Goal: Information Seeking & Learning: Check status

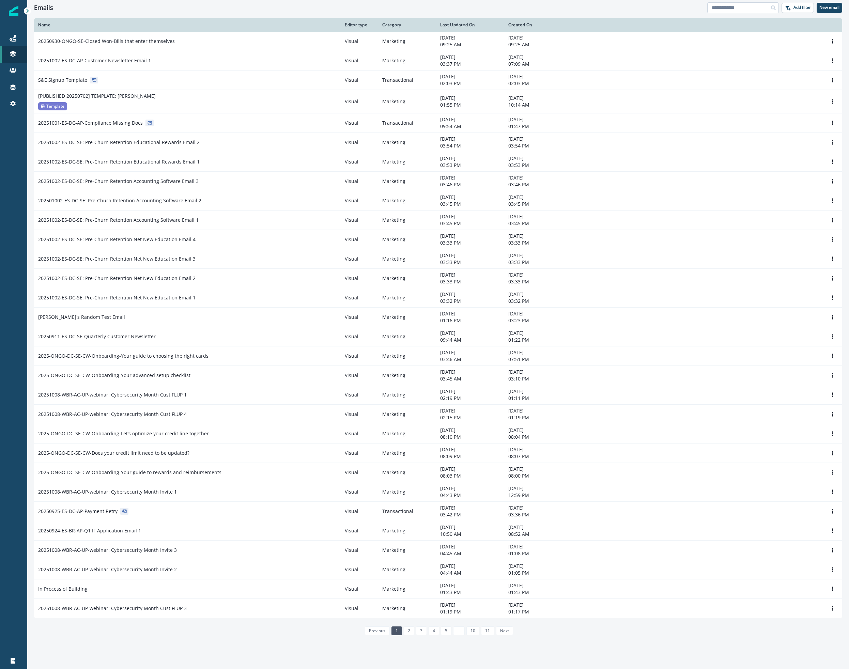
click at [725, 5] on input at bounding box center [743, 7] width 72 height 11
type input "*****"
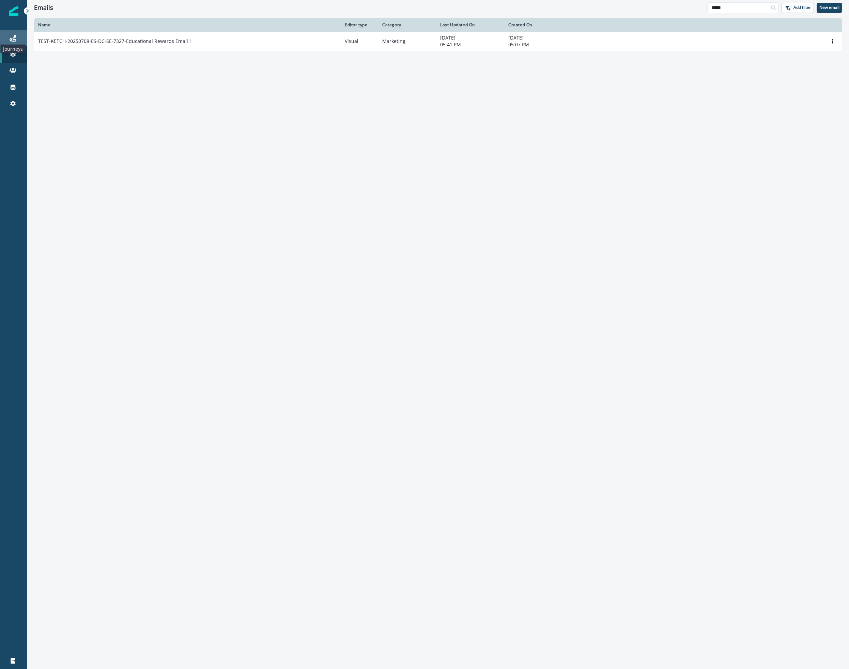
click at [11, 37] on icon at bounding box center [13, 38] width 7 height 7
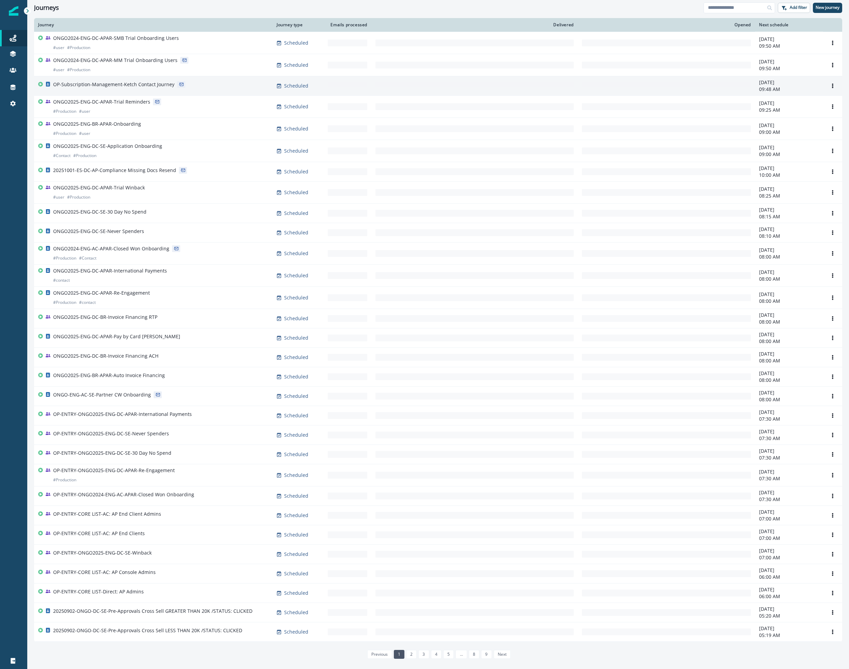
click at [108, 86] on p "OP-Subscription-Management-Ketch Contact Journey" at bounding box center [113, 84] width 121 height 7
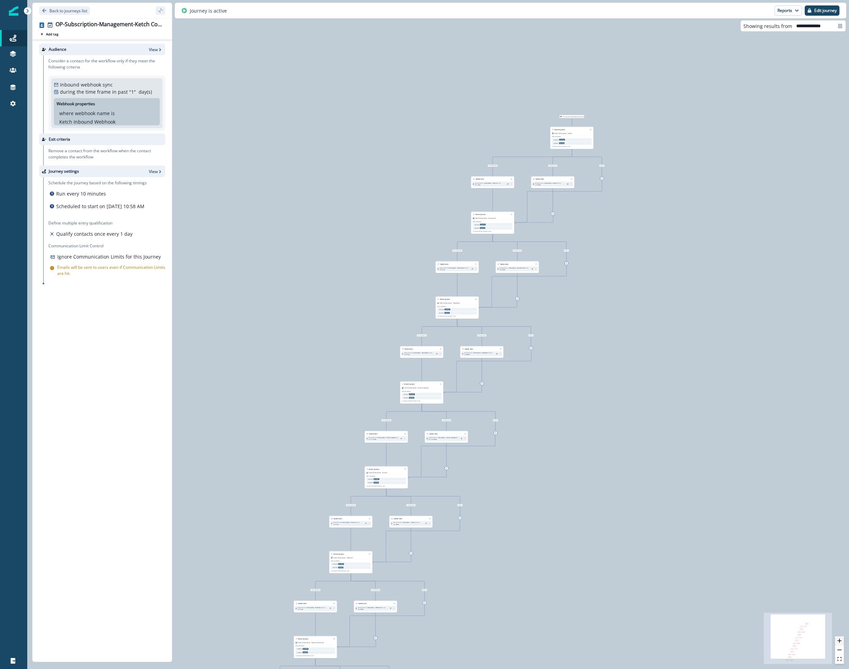
click at [841, 640] on icon "zoom in" at bounding box center [840, 641] width 4 height 4
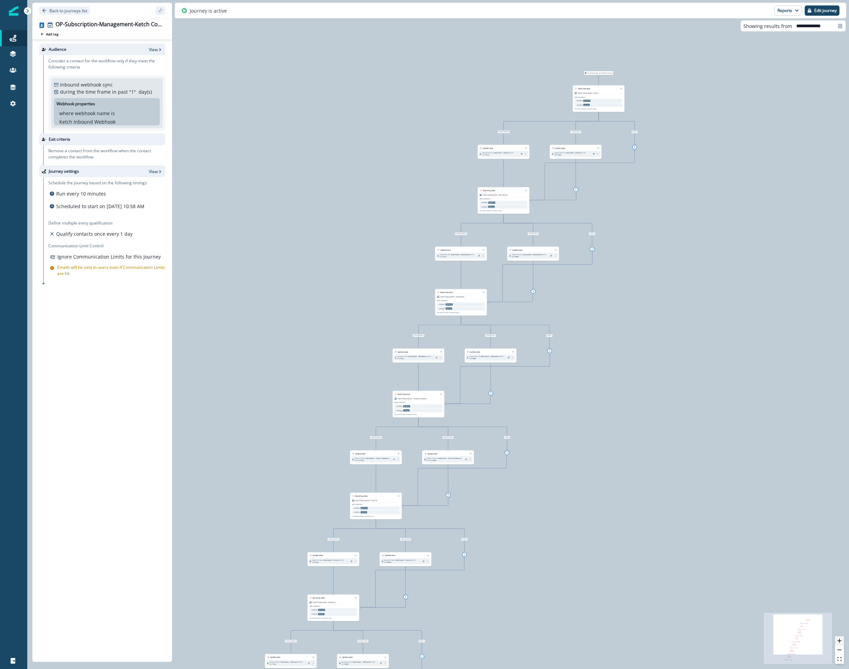
click at [841, 640] on icon "zoom in" at bounding box center [840, 641] width 4 height 4
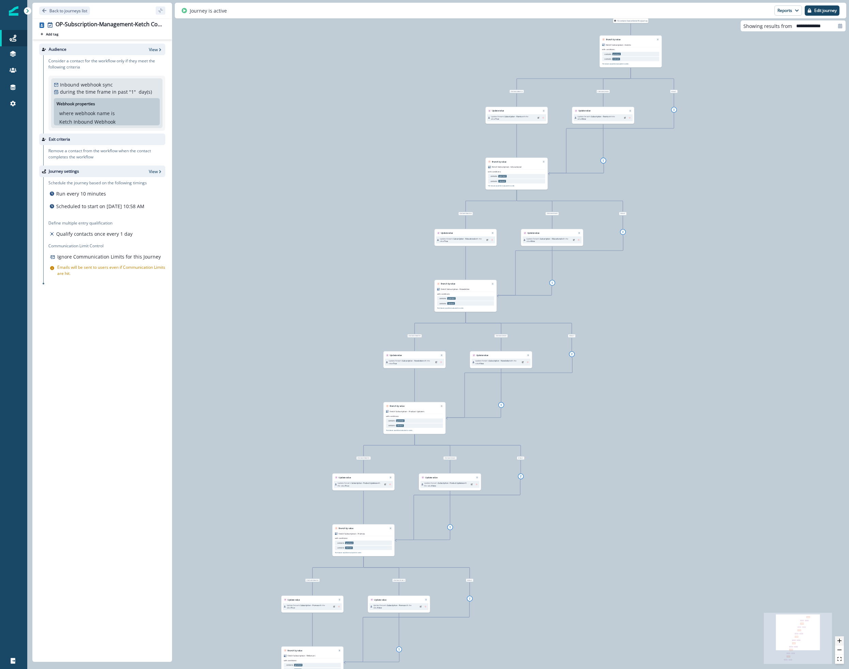
click at [841, 640] on icon "zoom in" at bounding box center [840, 641] width 4 height 4
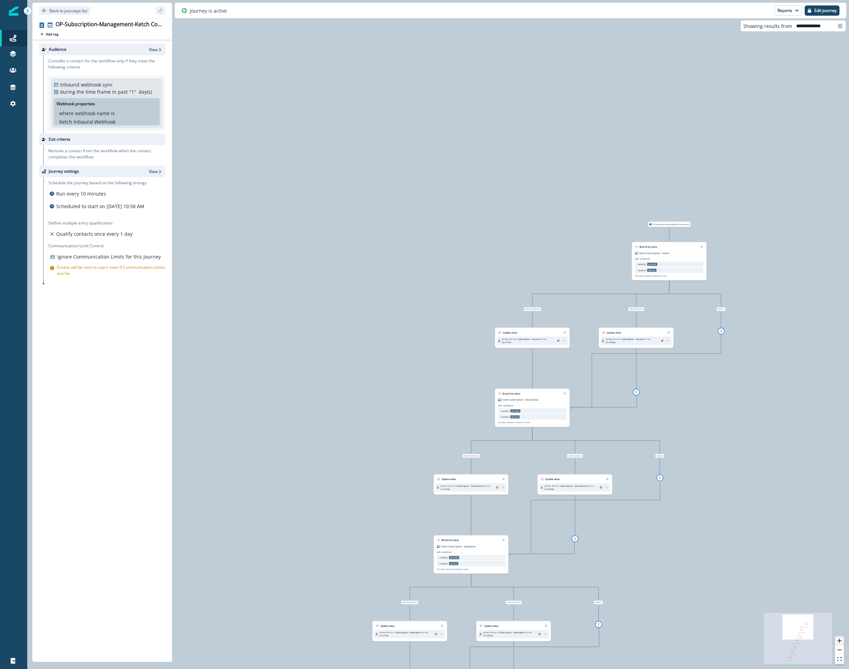
click at [839, 639] on icon "zoom in" at bounding box center [840, 641] width 4 height 4
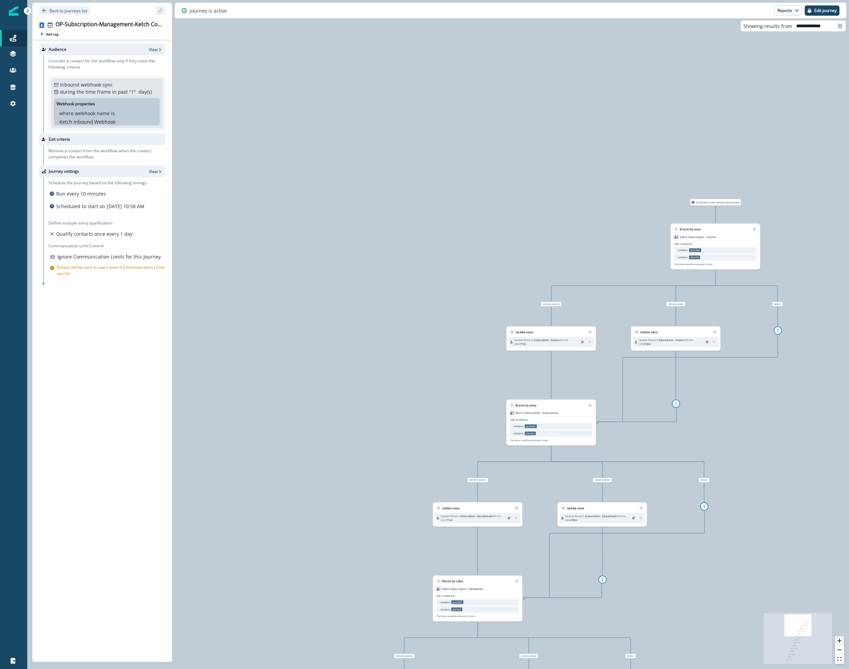
click at [839, 639] on icon "zoom in" at bounding box center [840, 641] width 4 height 4
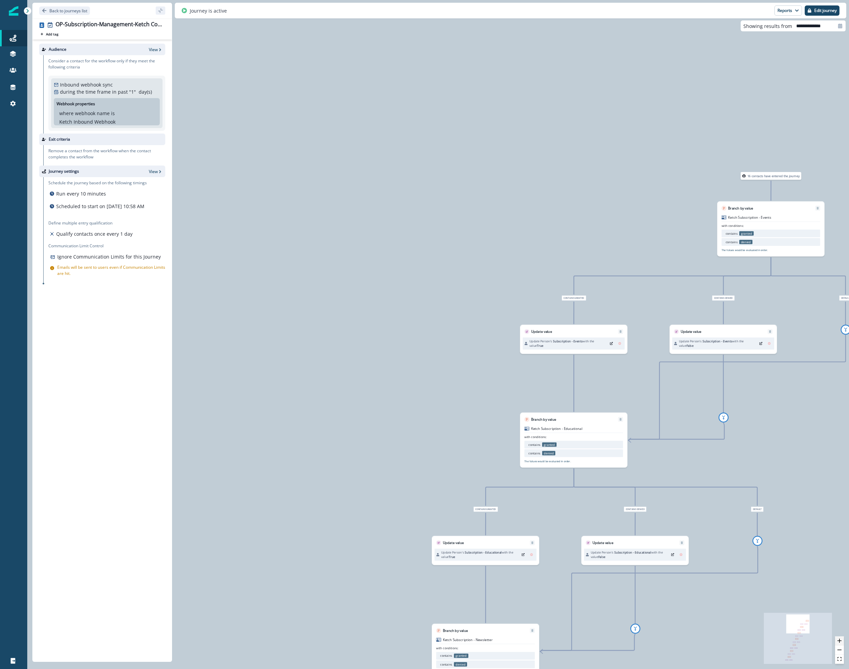
click at [839, 639] on icon "zoom in" at bounding box center [840, 641] width 4 height 4
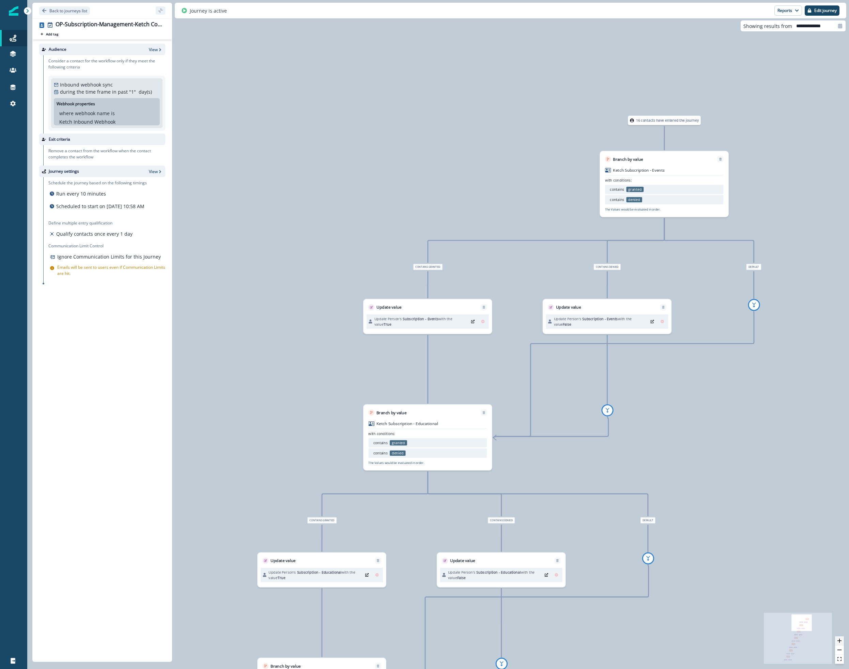
click at [838, 638] on button "zoom in" at bounding box center [839, 641] width 9 height 9
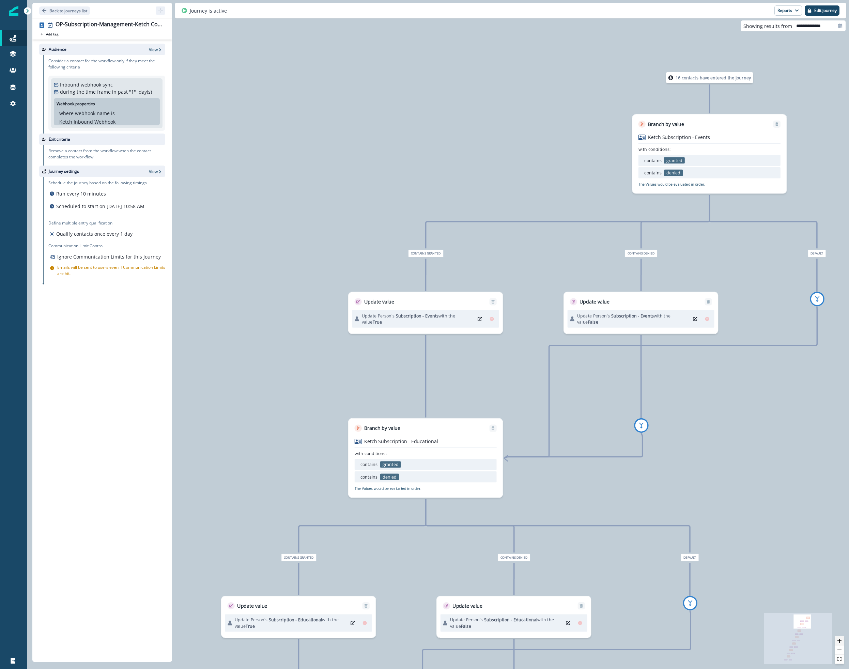
click at [838, 639] on icon "zoom in" at bounding box center [840, 641] width 4 height 4
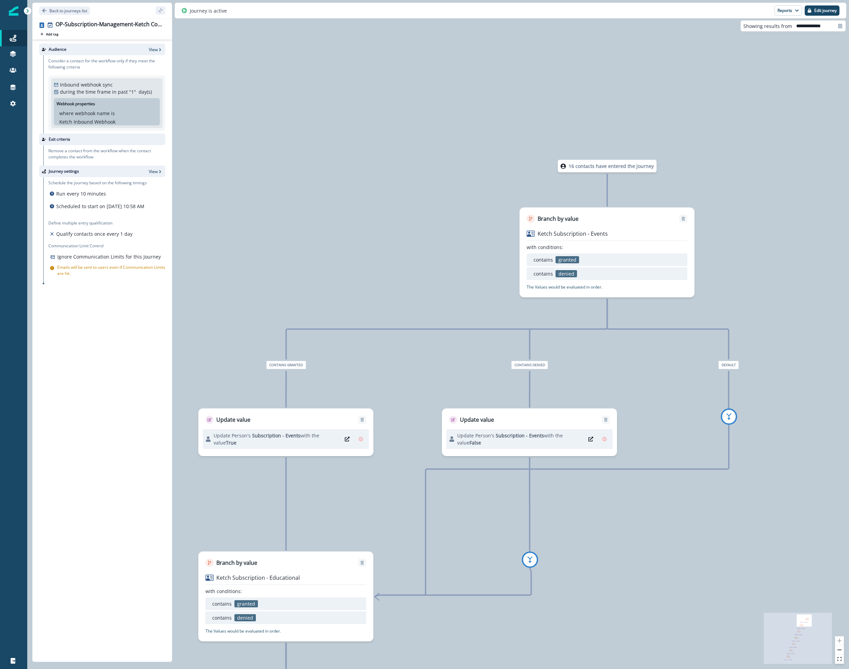
click at [582, 167] on p "16 contacts have entered the journey" at bounding box center [611, 166] width 85 height 7
click at [560, 166] on div "16 contacts have entered the journey" at bounding box center [607, 166] width 99 height 13
click at [564, 166] on icon at bounding box center [562, 166] width 5 height 5
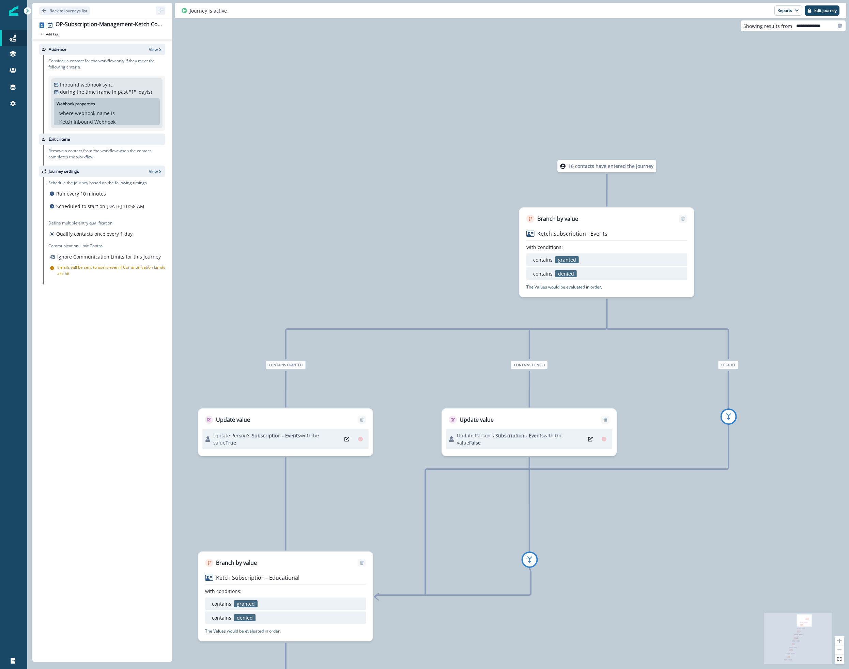
click at [564, 166] on icon at bounding box center [562, 166] width 5 height 5
click at [789, 9] on button "Reports" at bounding box center [789, 10] width 28 height 10
click at [757, 43] on p "Journey Member Report" at bounding box center [766, 40] width 62 height 8
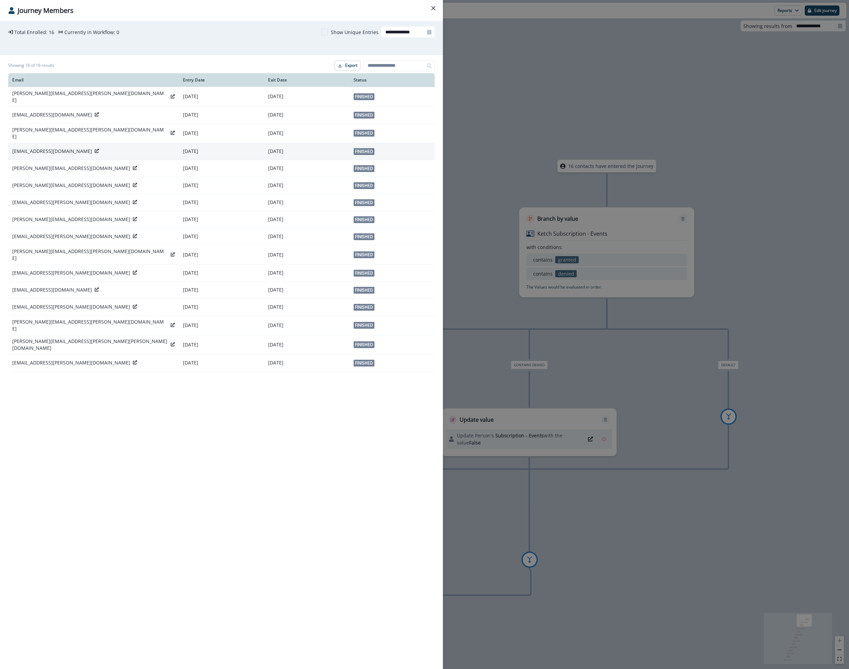
click at [95, 149] on icon at bounding box center [97, 151] width 4 height 4
click at [486, 228] on div "**********" at bounding box center [424, 334] width 849 height 669
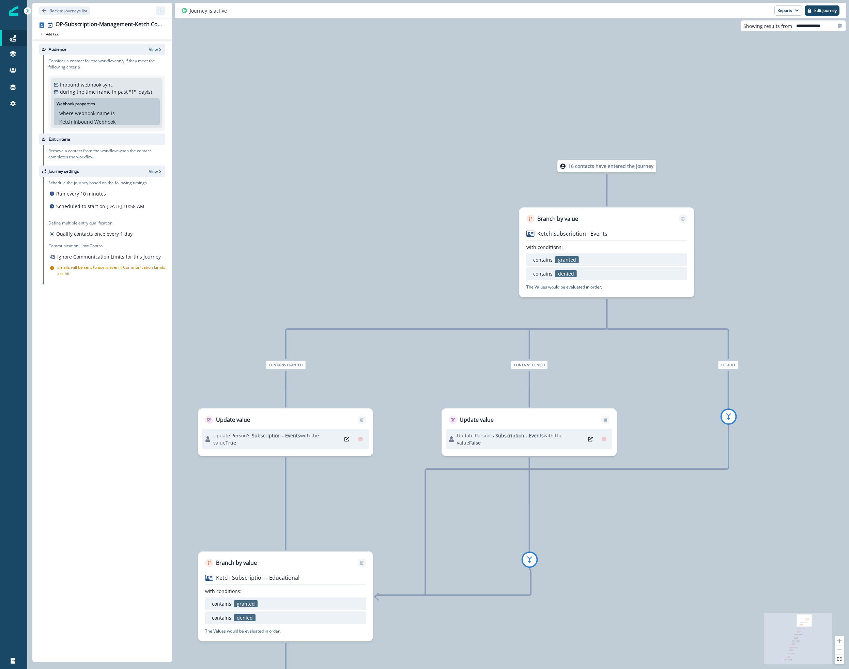
click at [256, 113] on div "16 contacts have entered the journey Branch by value Ketch Subscription - Event…" at bounding box center [438, 334] width 822 height 669
click at [784, 11] on button "Reports" at bounding box center [789, 10] width 28 height 10
click at [764, 43] on p "Journey Member Report" at bounding box center [766, 40] width 62 height 8
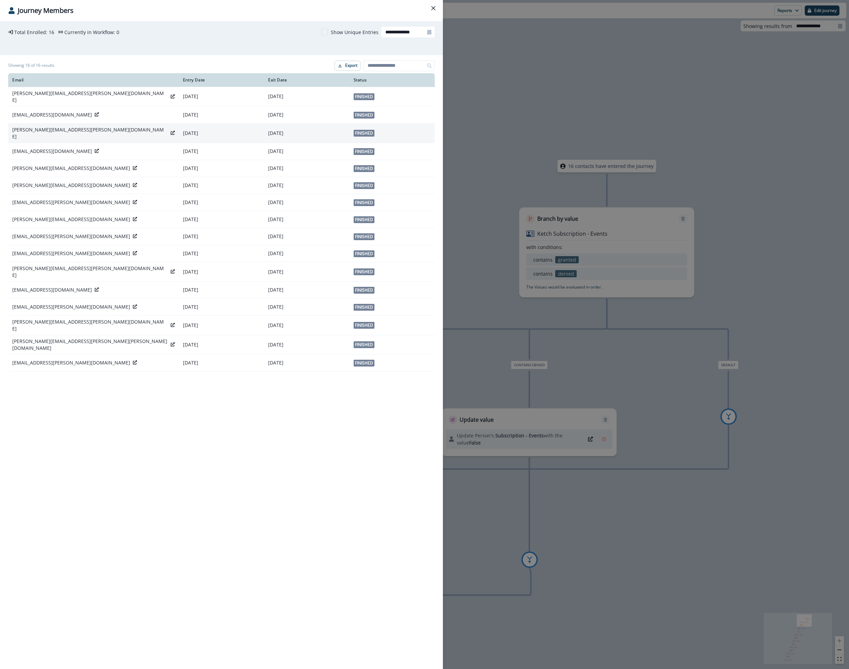
click at [171, 131] on icon at bounding box center [173, 133] width 4 height 4
click at [95, 112] on icon at bounding box center [97, 114] width 4 height 4
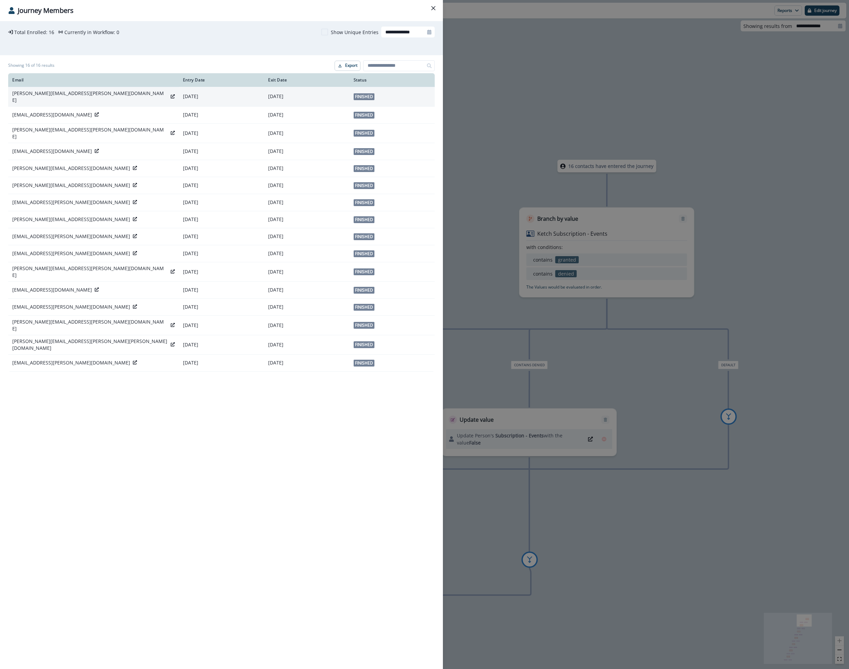
click at [171, 94] on icon at bounding box center [173, 96] width 4 height 4
click at [432, 5] on button "Close" at bounding box center [433, 8] width 11 height 11
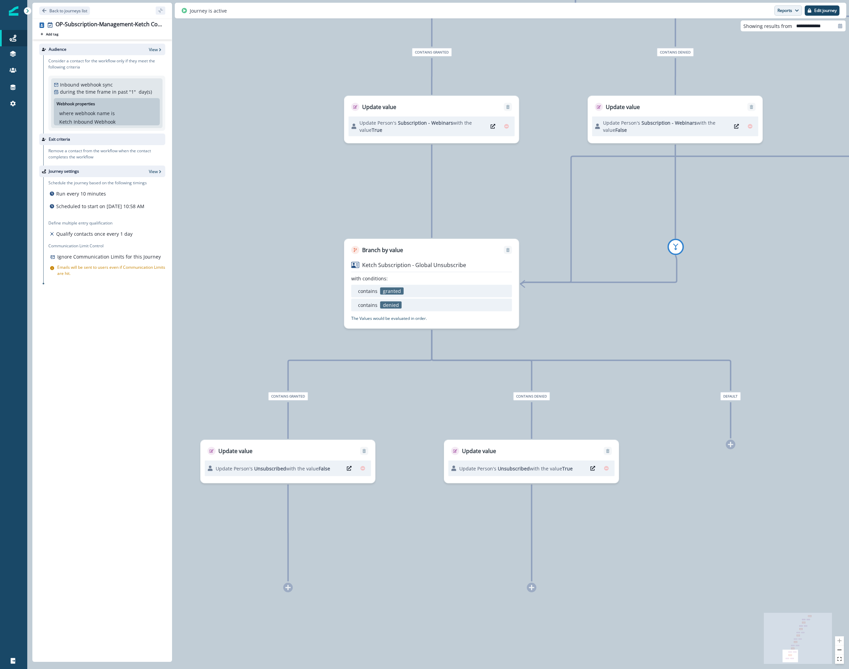
click at [780, 10] on button "Reports" at bounding box center [789, 10] width 28 height 10
click at [723, 86] on div "16 contacts have entered the journey Branch by value Ketch Subscription - Event…" at bounding box center [438, 334] width 822 height 669
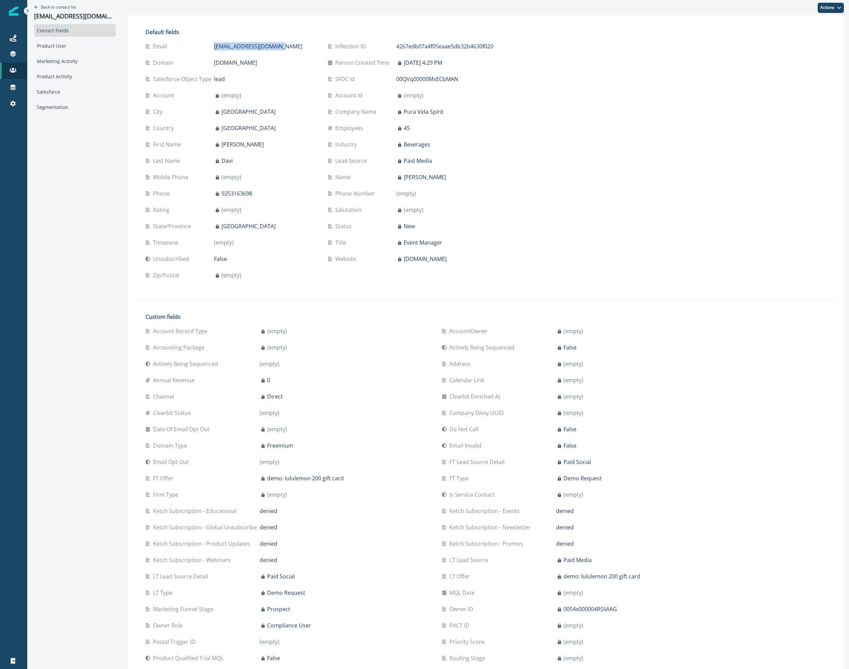
drag, startPoint x: 208, startPoint y: 46, endPoint x: 281, endPoint y: 46, distance: 72.6
click at [281, 46] on div "Email jennadoesyoga@gmail.com" at bounding box center [231, 46] width 171 height 8
copy div "jennadoesyoga@gmail.com"
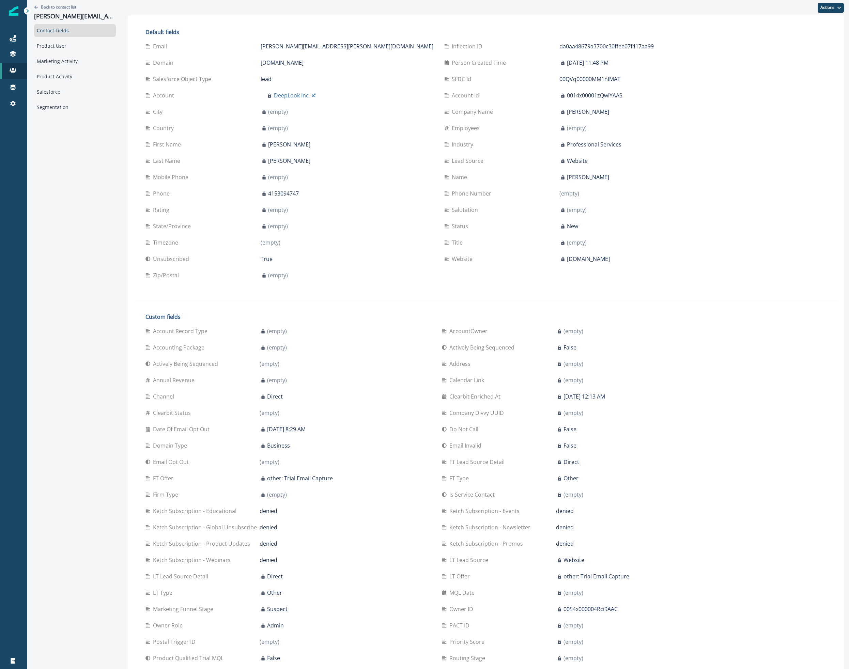
click at [300, 46] on div "[PERSON_NAME][EMAIL_ADDRESS][PERSON_NAME][DOMAIN_NAME]" at bounding box center [347, 46] width 173 height 8
drag, startPoint x: 298, startPoint y: 45, endPoint x: 214, endPoint y: 40, distance: 84.0
click at [214, 40] on div "Email alice.raia@deeplookmedical.com" at bounding box center [290, 46] width 288 height 16
copy p "[PERSON_NAME][EMAIL_ADDRESS][PERSON_NAME][DOMAIN_NAME]"
click at [276, 278] on div "(empty)" at bounding box center [347, 275] width 173 height 8
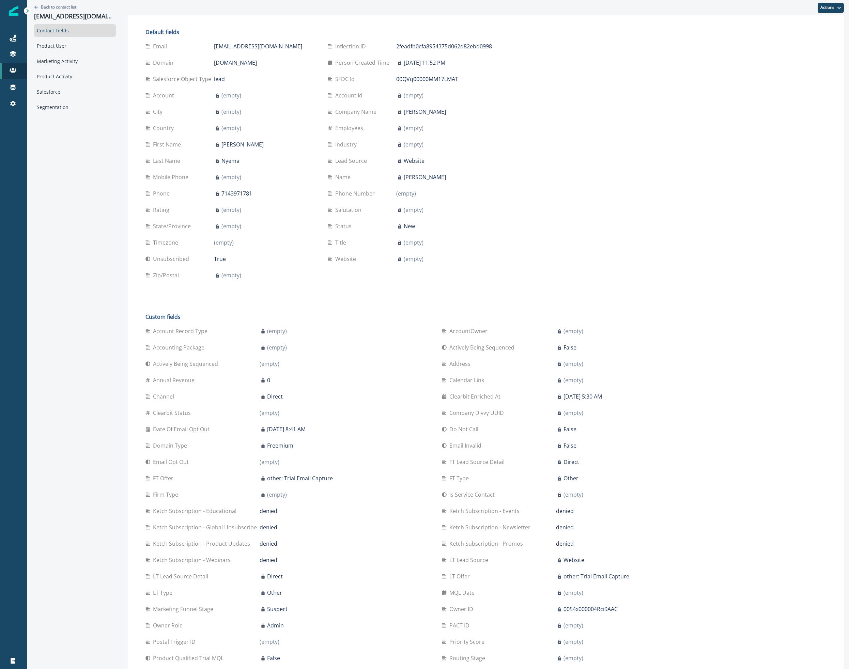
click at [223, 47] on p "melanienyema@gmail.com" at bounding box center [258, 46] width 88 height 8
click at [224, 47] on p "melanienyema@gmail.com" at bounding box center [258, 46] width 88 height 8
copy div "melanienyema@gmail.com"
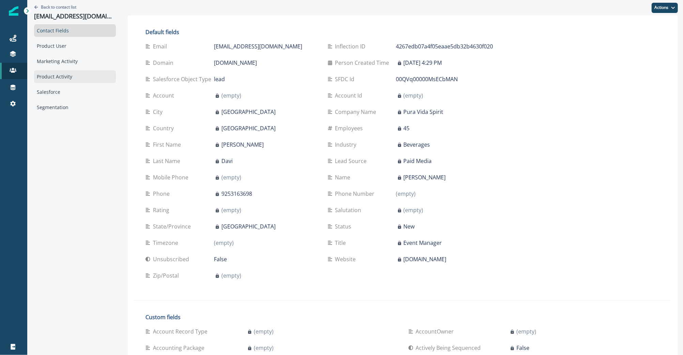
click at [61, 78] on div "Product Activity" at bounding box center [75, 76] width 82 height 13
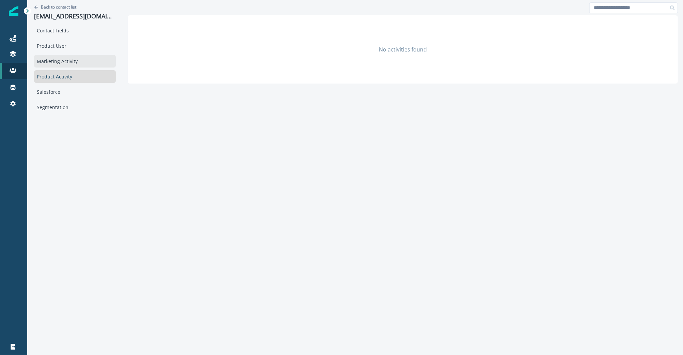
click at [55, 61] on div "Marketing Activity" at bounding box center [75, 61] width 82 height 13
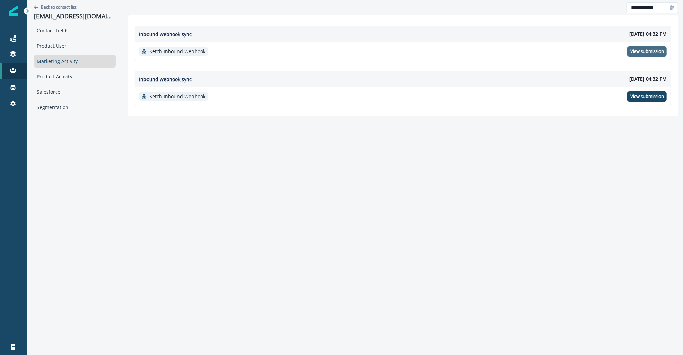
click at [639, 50] on p "View submission" at bounding box center [647, 51] width 34 height 5
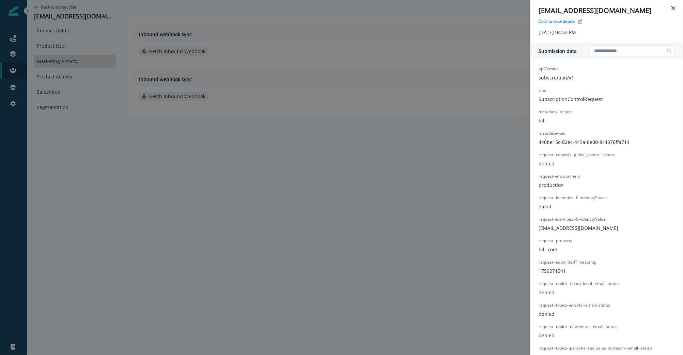
scroll to position [108, 0]
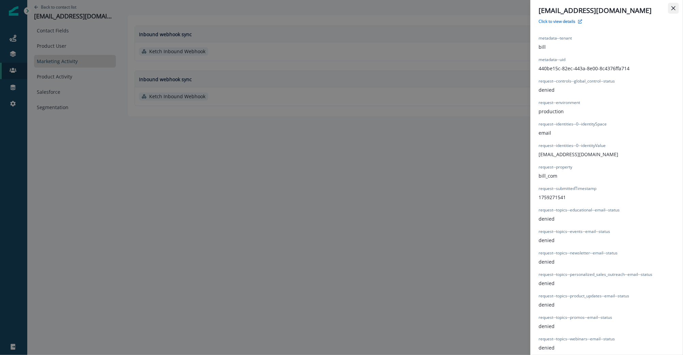
click at [673, 8] on icon "Close" at bounding box center [674, 8] width 4 height 4
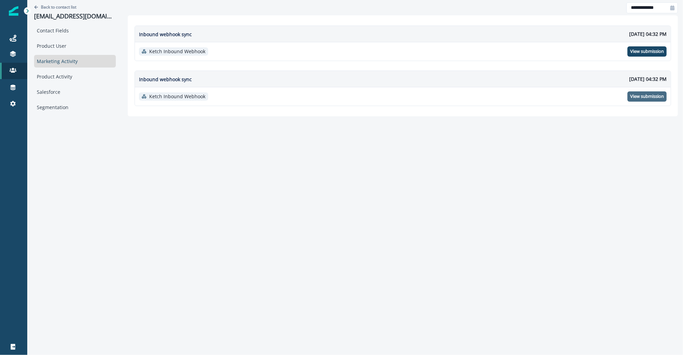
click at [633, 97] on p "View submission" at bounding box center [647, 96] width 34 height 5
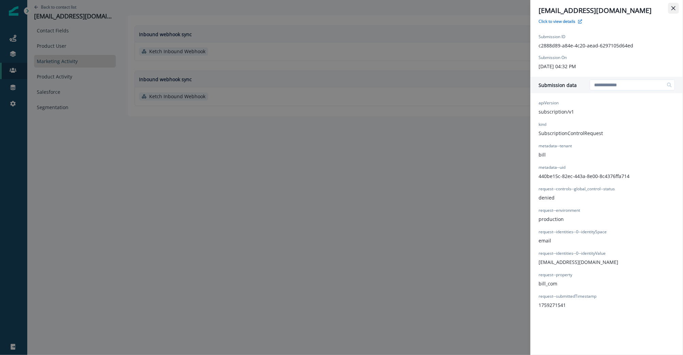
click at [673, 10] on icon "Close" at bounding box center [674, 8] width 4 height 4
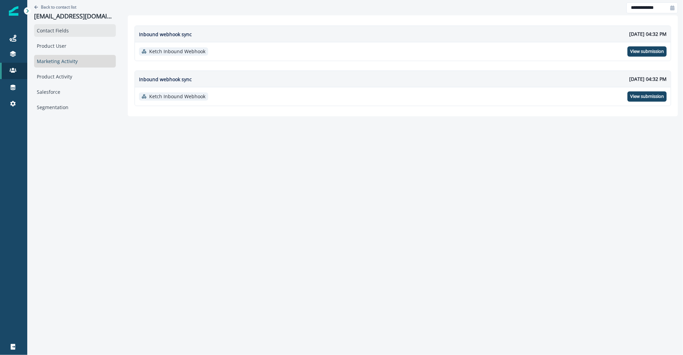
click at [81, 31] on div "Contact Fields" at bounding box center [75, 30] width 82 height 13
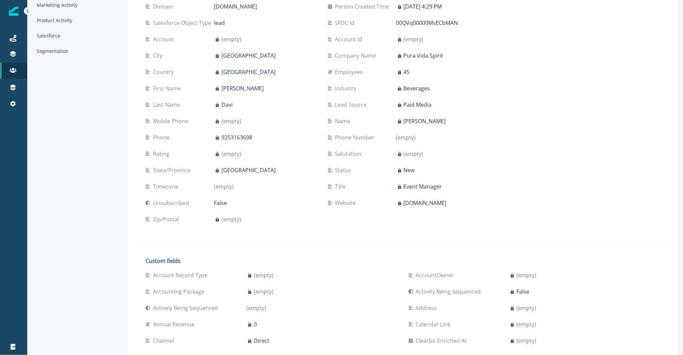
scroll to position [46, 0]
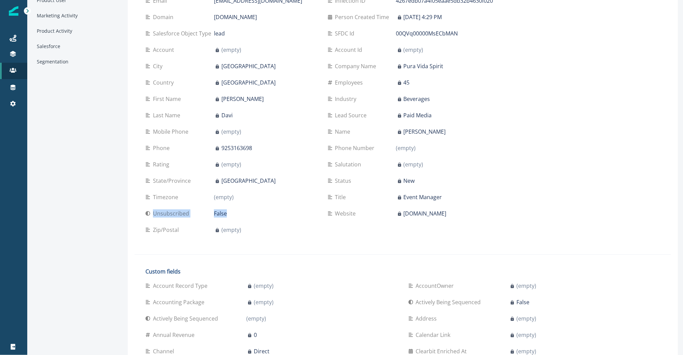
drag, startPoint x: 135, startPoint y: 215, endPoint x: 245, endPoint y: 221, distance: 110.2
click at [245, 221] on div "Default fields Email jennadoesyoga@gmail.com Inflection ID 4267edb07a4f05eaae5d…" at bounding box center [322, 111] width 375 height 271
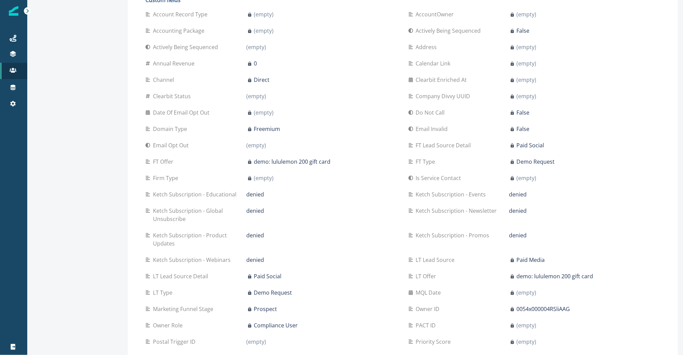
scroll to position [318, 0]
drag, startPoint x: 149, startPoint y: 211, endPoint x: 234, endPoint y: 217, distance: 85.8
click at [234, 217] on div "Ketch Subscription - Global Unsubscribe" at bounding box center [196, 214] width 101 height 16
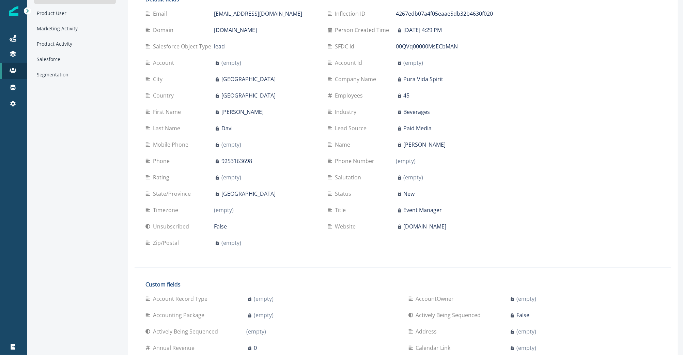
scroll to position [0, 0]
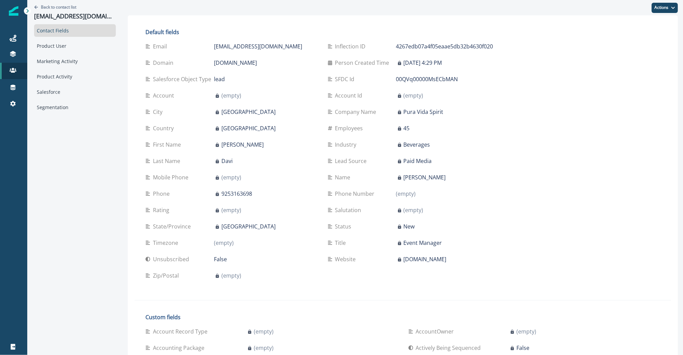
click at [221, 261] on p "False" at bounding box center [220, 259] width 13 height 8
click at [58, 49] on div "Product User" at bounding box center [75, 46] width 82 height 13
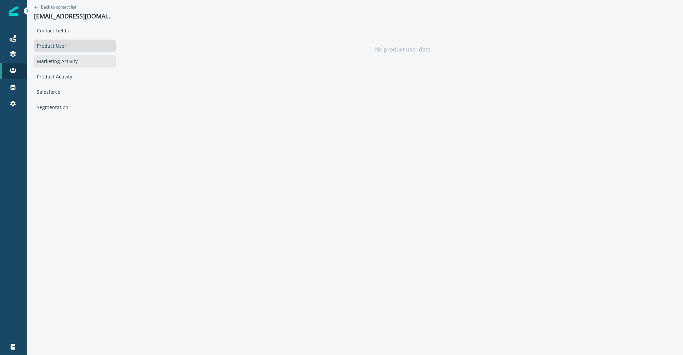
click at [60, 62] on div "Marketing Activity" at bounding box center [75, 61] width 82 height 13
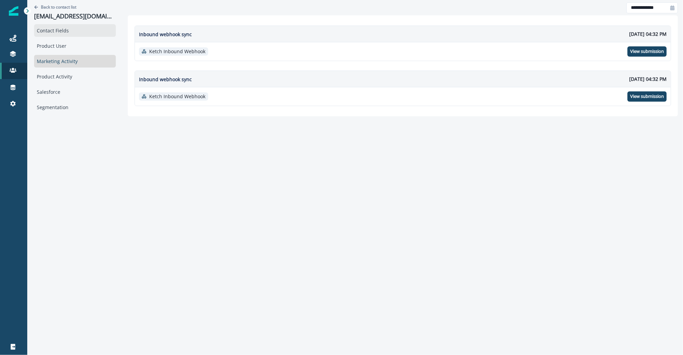
click at [59, 30] on div "Contact Fields" at bounding box center [75, 30] width 82 height 13
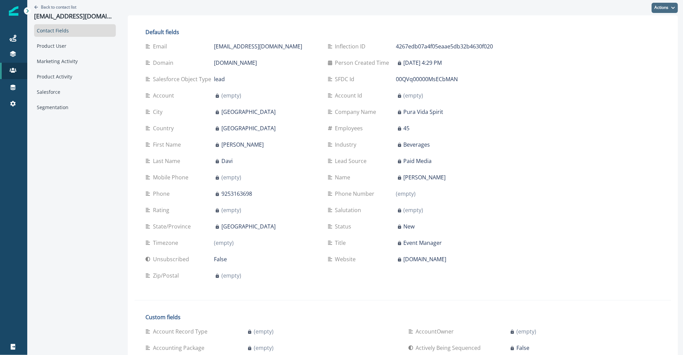
click at [657, 7] on button "Actions" at bounding box center [665, 8] width 26 height 10
click at [616, 24] on button "Edit" at bounding box center [633, 24] width 76 height 12
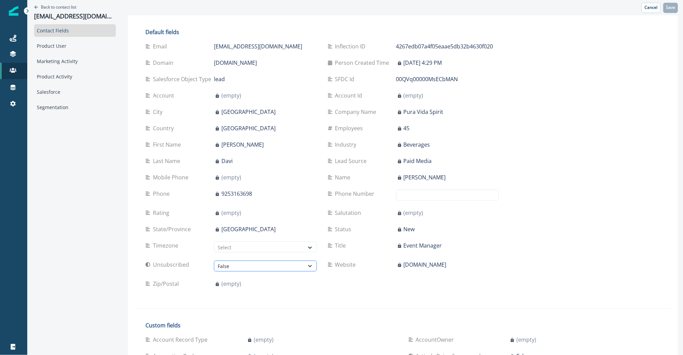
click at [308, 266] on icon at bounding box center [310, 266] width 4 height 2
click at [281, 283] on div "True" at bounding box center [261, 281] width 102 height 13
click at [666, 5] on p "Save" at bounding box center [670, 7] width 9 height 5
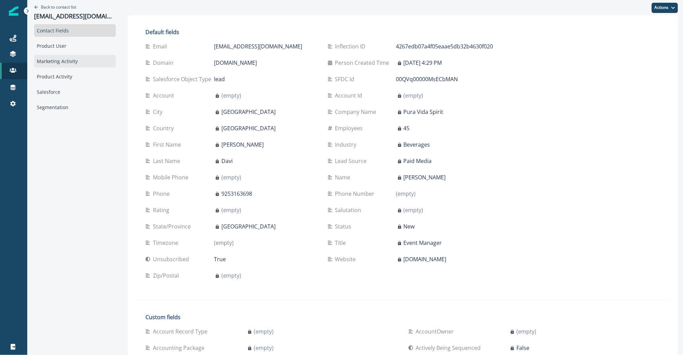
click at [59, 57] on div "Marketing Activity" at bounding box center [75, 61] width 82 height 13
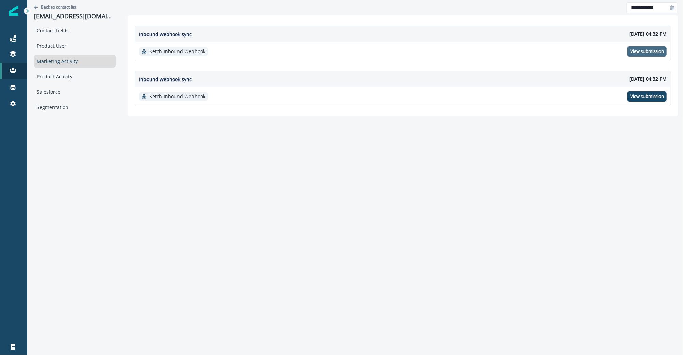
click at [646, 48] on button "View submission" at bounding box center [647, 51] width 39 height 10
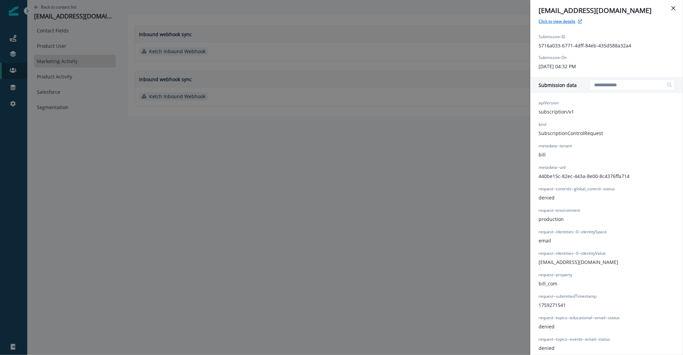
click at [559, 21] on p "Click to view details" at bounding box center [557, 21] width 37 height 6
click at [676, 3] on button "Close" at bounding box center [673, 8] width 11 height 11
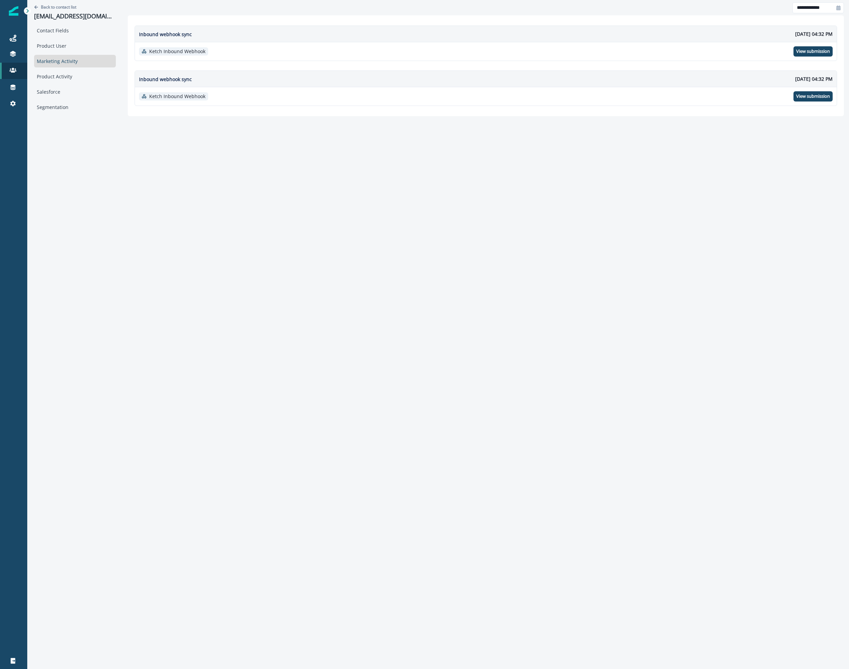
click at [79, 62] on div "Marketing Activity" at bounding box center [75, 61] width 82 height 13
click at [76, 59] on div "Marketing Activity" at bounding box center [75, 61] width 82 height 13
click at [66, 60] on div "Marketing Activity" at bounding box center [75, 61] width 82 height 13
click at [806, 95] on p "View submission" at bounding box center [813, 96] width 34 height 5
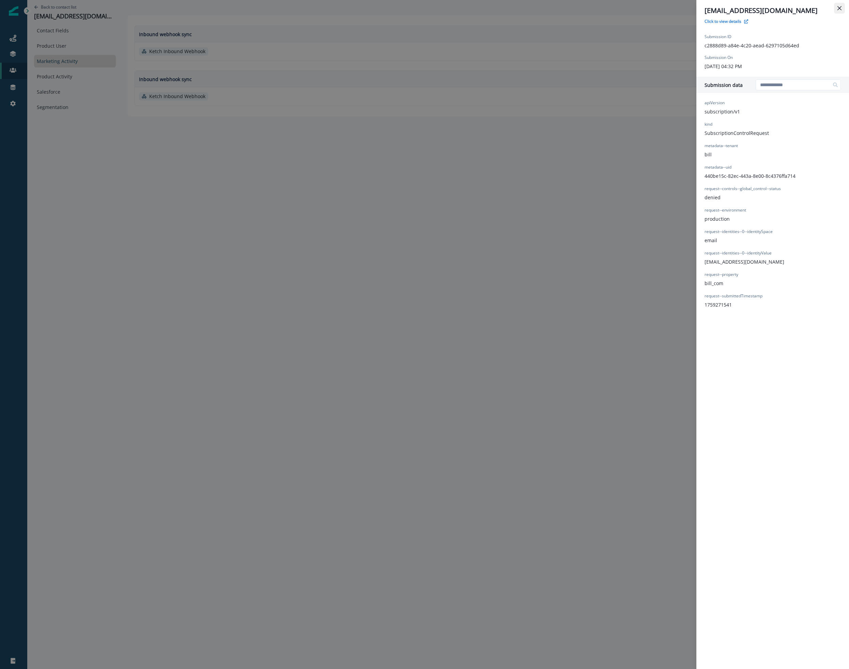
click at [836, 8] on button "Close" at bounding box center [839, 8] width 11 height 11
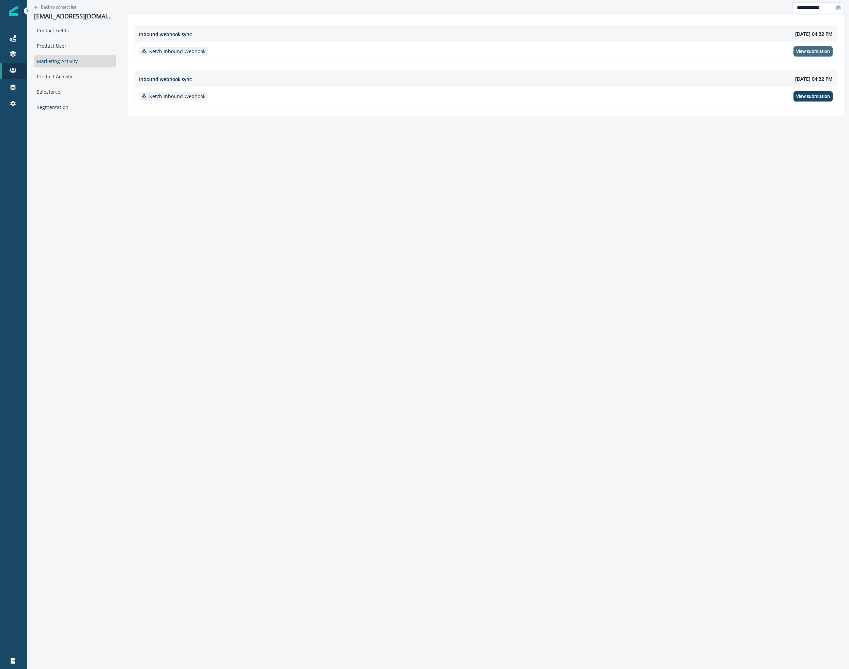
click at [812, 49] on p "View submission" at bounding box center [813, 51] width 34 height 5
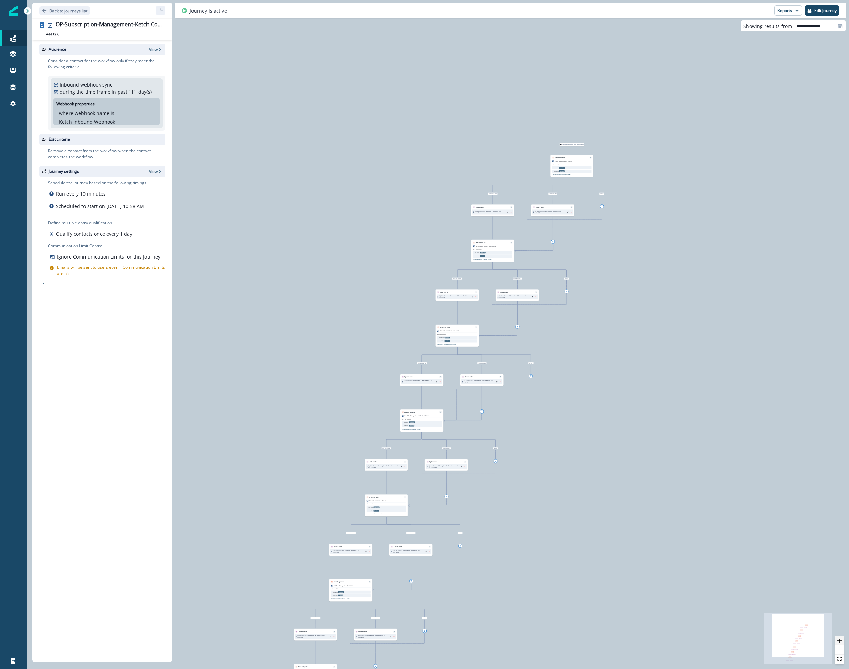
click at [841, 643] on button "zoom in" at bounding box center [839, 641] width 9 height 9
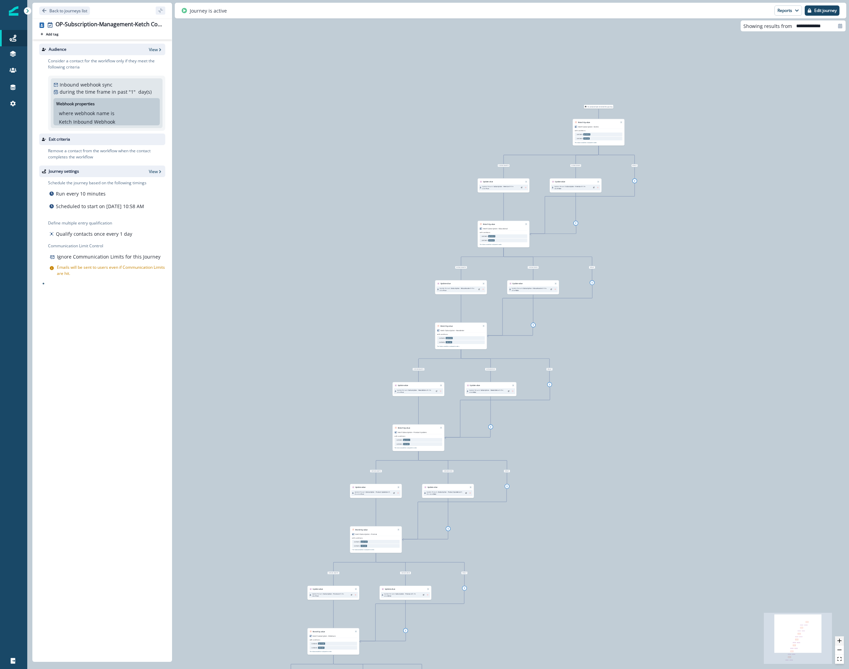
click at [841, 643] on button "zoom in" at bounding box center [839, 641] width 9 height 9
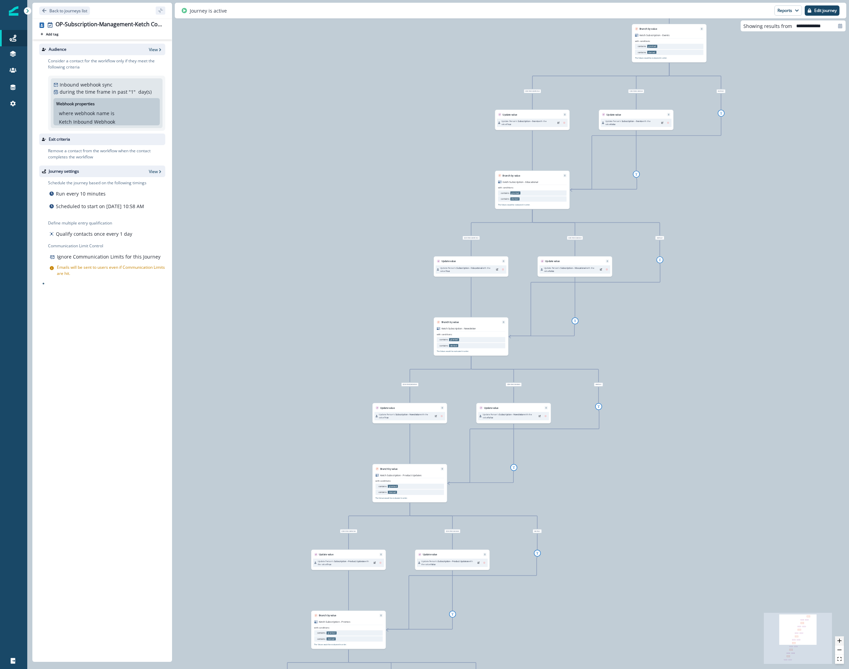
click at [841, 643] on button "zoom in" at bounding box center [839, 641] width 9 height 9
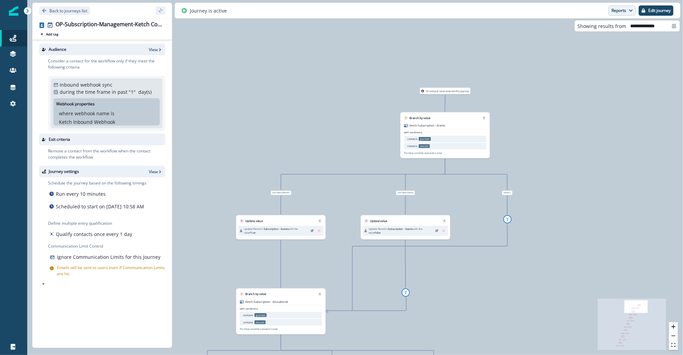
click at [621, 8] on button "Reports" at bounding box center [623, 10] width 28 height 10
click at [596, 40] on p "Journey Member Report" at bounding box center [600, 40] width 62 height 8
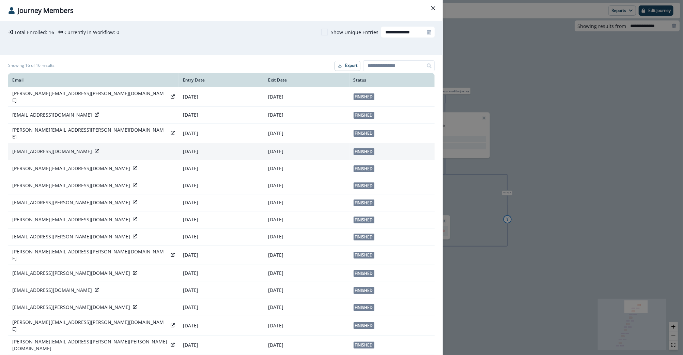
click at [31, 148] on p "jennadoesyoga@gmail.com" at bounding box center [52, 151] width 80 height 7
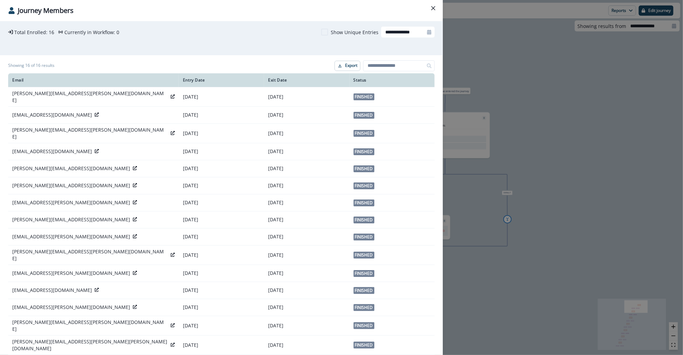
click at [496, 104] on div "**********" at bounding box center [341, 177] width 683 height 355
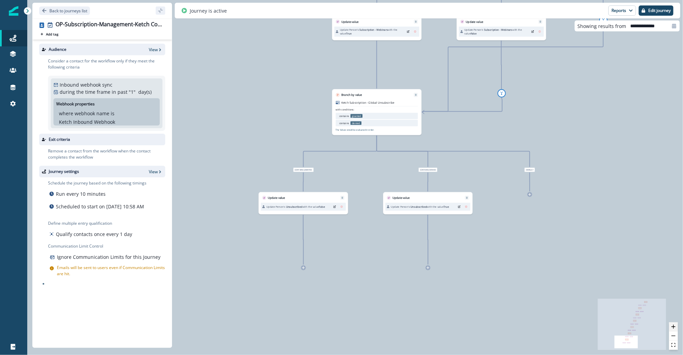
click at [675, 324] on button "zoom in" at bounding box center [673, 326] width 9 height 9
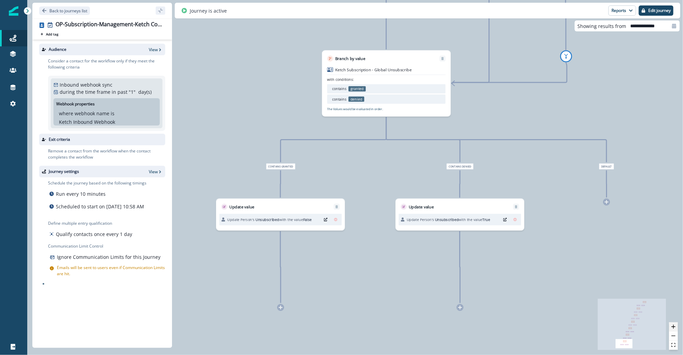
click at [675, 324] on button "zoom in" at bounding box center [673, 326] width 9 height 9
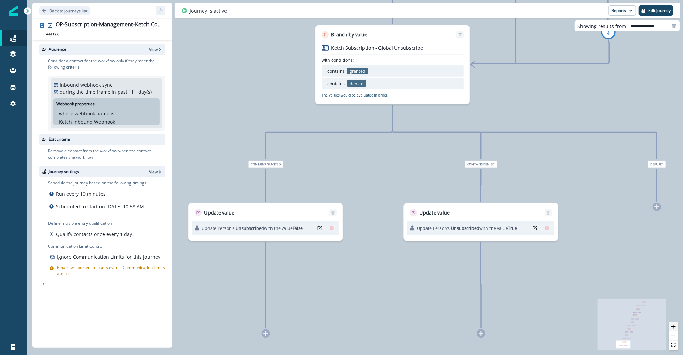
click at [675, 324] on button "zoom in" at bounding box center [673, 326] width 9 height 9
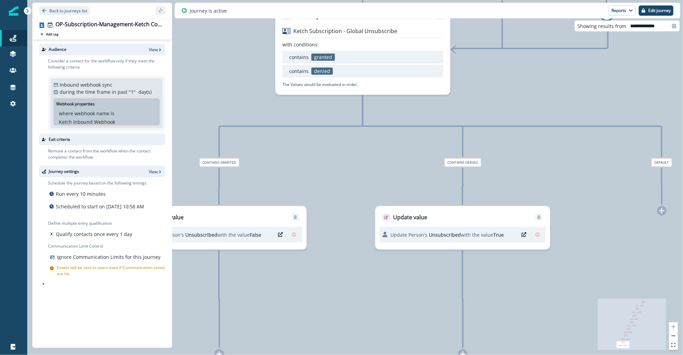
drag, startPoint x: 467, startPoint y: 228, endPoint x: 395, endPoint y: 183, distance: 84.2
click at [395, 183] on div "16 contacts have entered the journey Branch by value Ketch Subscription - Event…" at bounding box center [355, 177] width 656 height 355
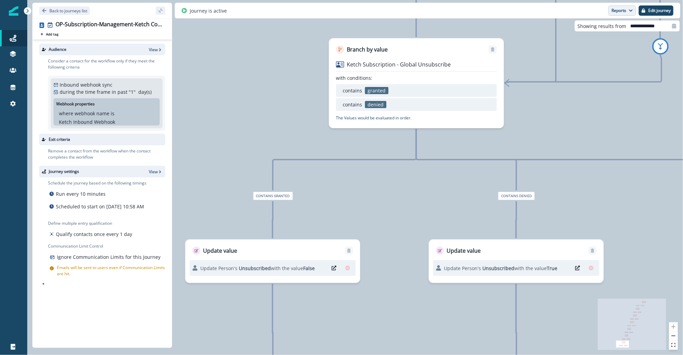
click at [623, 12] on button "Reports" at bounding box center [623, 10] width 28 height 10
click at [622, 40] on p "Journey Member Report" at bounding box center [600, 40] width 62 height 8
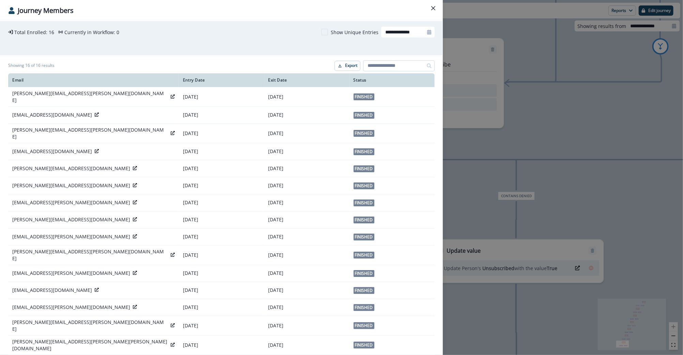
click at [383, 71] on input at bounding box center [399, 65] width 72 height 11
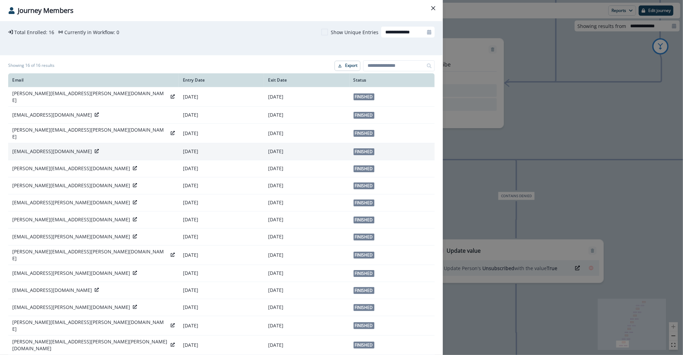
click at [33, 150] on td "[EMAIL_ADDRESS][DOMAIN_NAME]" at bounding box center [93, 151] width 171 height 17
click at [340, 144] on td "September 30, 2025" at bounding box center [306, 151] width 85 height 17
click at [305, 148] on p "September 30, 2025" at bounding box center [306, 151] width 77 height 7
click at [294, 148] on p "September 30, 2025" at bounding box center [306, 151] width 77 height 7
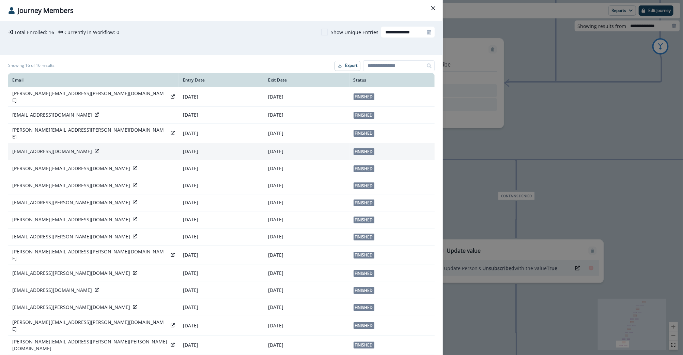
click at [294, 148] on p "September 30, 2025" at bounding box center [306, 151] width 77 height 7
click at [293, 148] on p "September 30, 2025" at bounding box center [306, 151] width 77 height 7
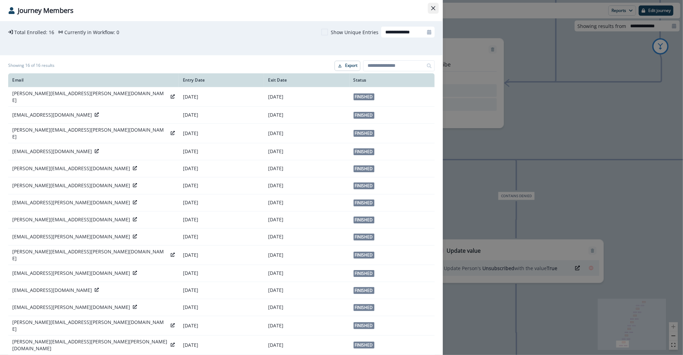
click at [430, 6] on button "Close" at bounding box center [433, 8] width 11 height 11
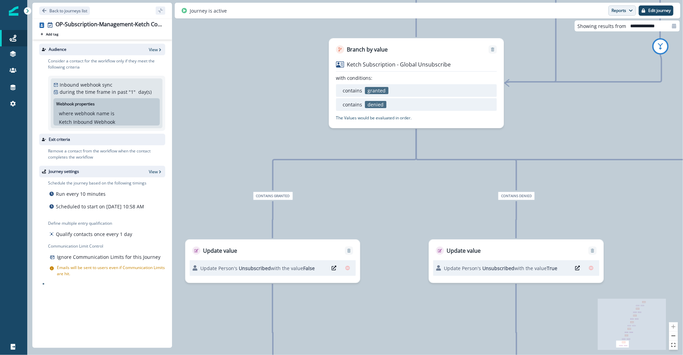
click at [620, 14] on button "Reports" at bounding box center [623, 10] width 28 height 10
click at [609, 29] on button "Email Report" at bounding box center [597, 27] width 77 height 12
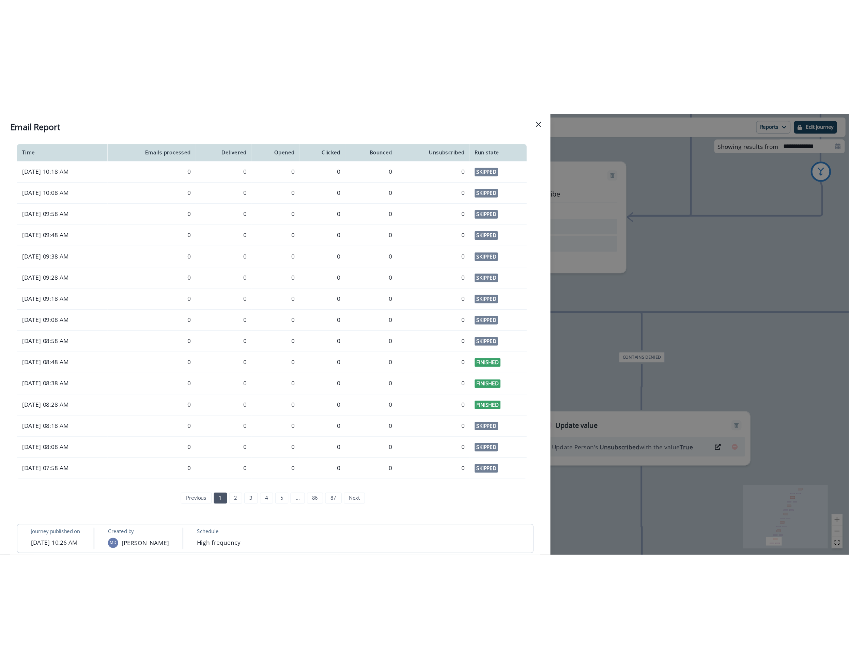
scroll to position [435, 0]
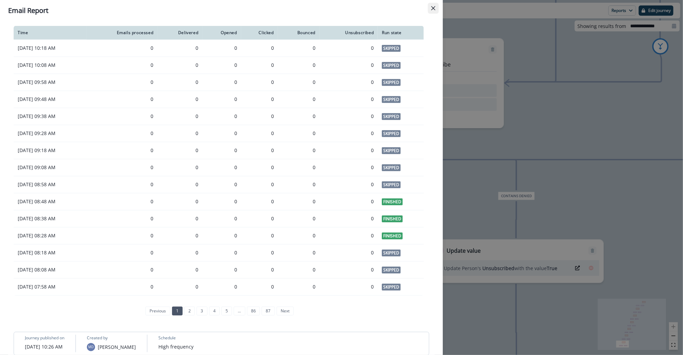
click at [433, 11] on button "Close" at bounding box center [433, 8] width 11 height 11
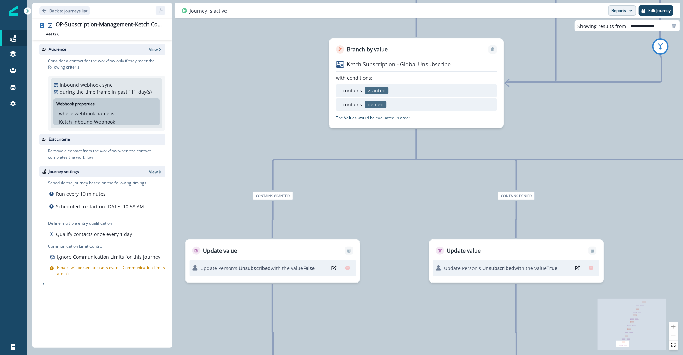
click at [624, 11] on button "Reports" at bounding box center [623, 10] width 28 height 10
click at [598, 44] on button "Journey Member Report" at bounding box center [597, 40] width 77 height 12
click at [618, 12] on button "Reports" at bounding box center [623, 10] width 28 height 10
click at [587, 37] on p "Journey Member Report" at bounding box center [600, 40] width 62 height 8
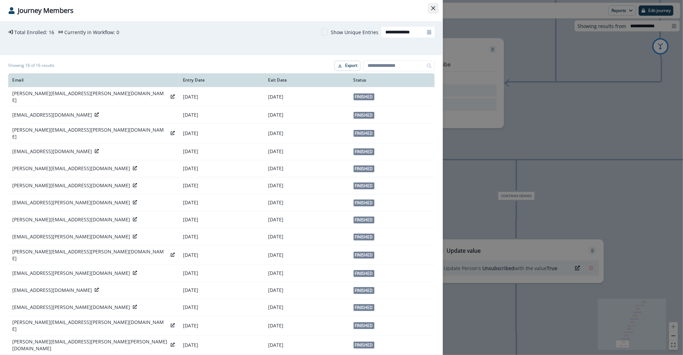
click at [436, 7] on button "Close" at bounding box center [433, 8] width 11 height 11
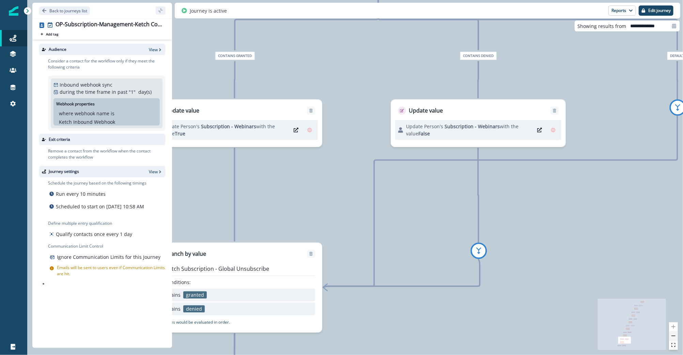
click at [677, 338] on button "zoom out" at bounding box center [673, 335] width 9 height 9
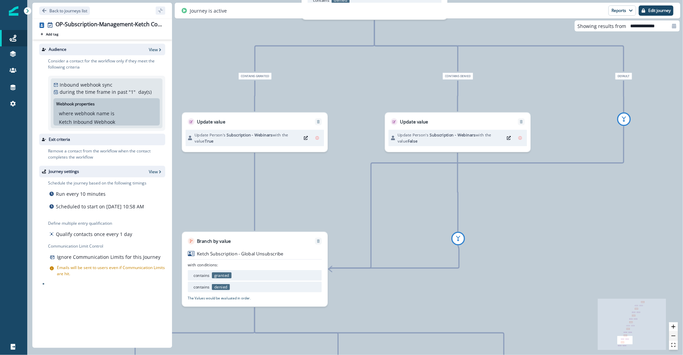
click at [677, 338] on button "zoom out" at bounding box center [673, 335] width 9 height 9
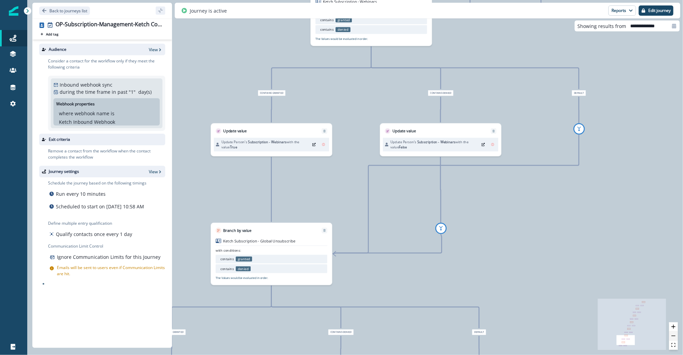
click at [677, 338] on button "zoom out" at bounding box center [673, 335] width 9 height 9
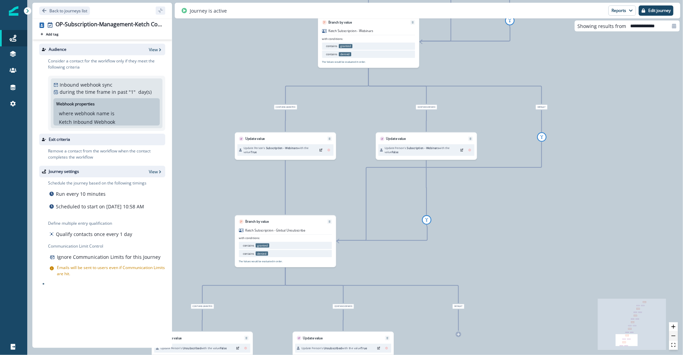
click at [677, 338] on button "zoom out" at bounding box center [673, 335] width 9 height 9
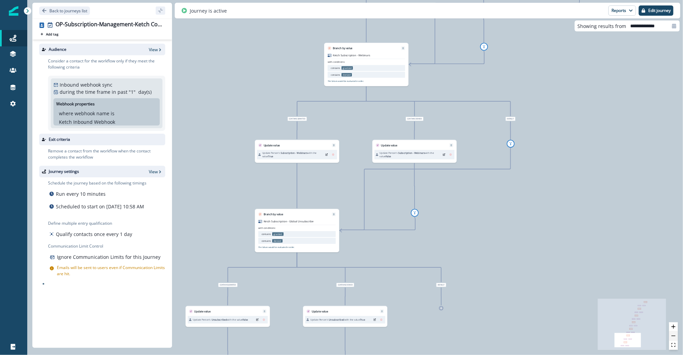
click at [677, 338] on button "zoom out" at bounding box center [673, 335] width 9 height 9
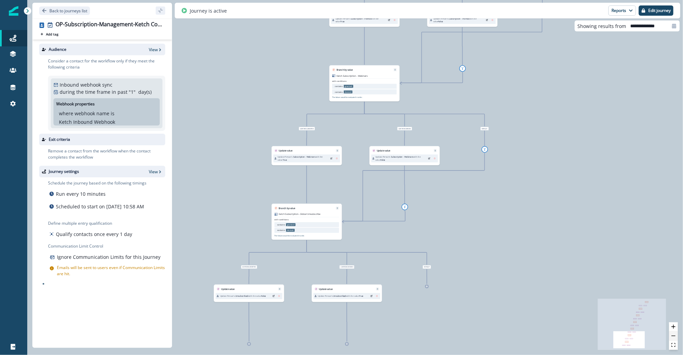
click at [677, 338] on button "zoom out" at bounding box center [673, 335] width 9 height 9
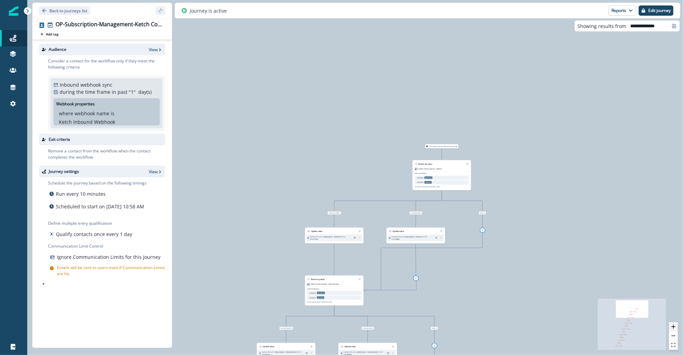
click at [674, 328] on icon "zoom in" at bounding box center [674, 326] width 4 height 4
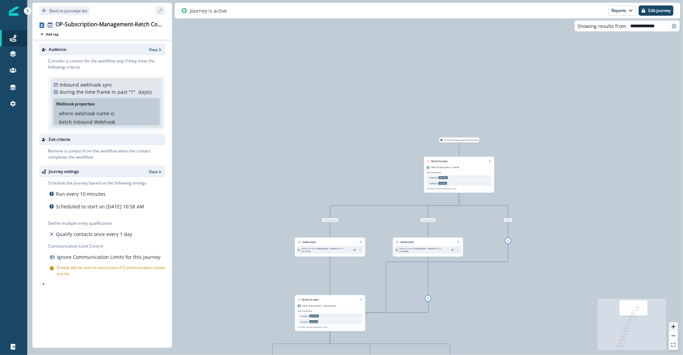
click at [674, 328] on icon "zoom in" at bounding box center [674, 326] width 4 height 4
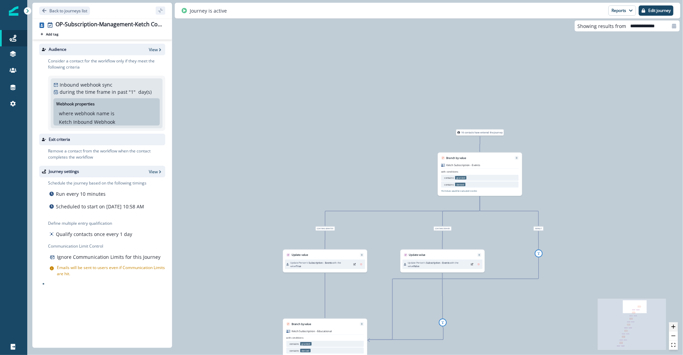
click at [674, 328] on icon "zoom in" at bounding box center [674, 326] width 4 height 4
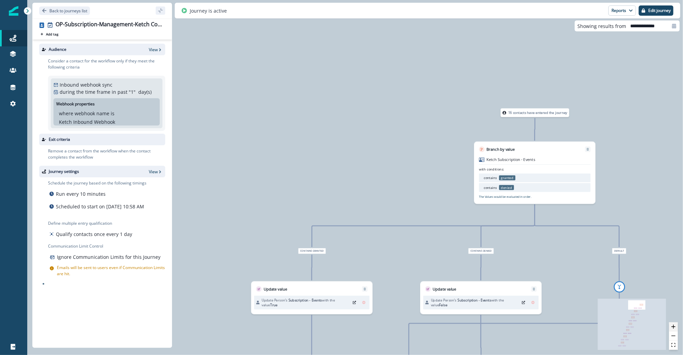
click at [674, 328] on icon "zoom in" at bounding box center [674, 326] width 4 height 4
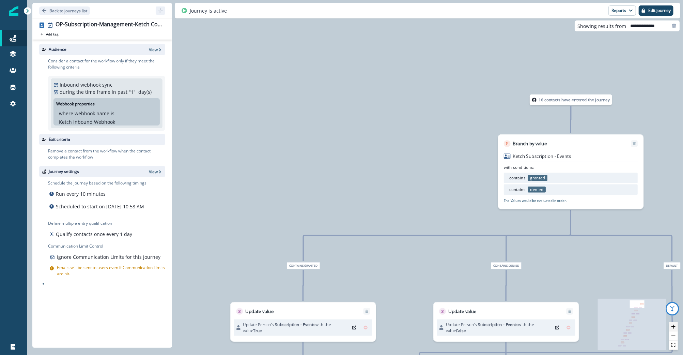
click at [674, 328] on icon "zoom in" at bounding box center [674, 326] width 4 height 4
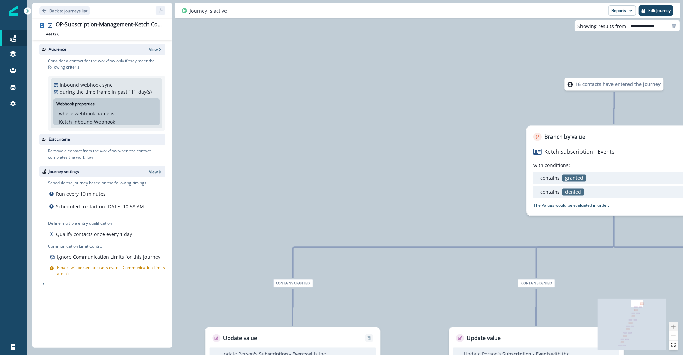
click at [674, 328] on div at bounding box center [673, 336] width 9 height 28
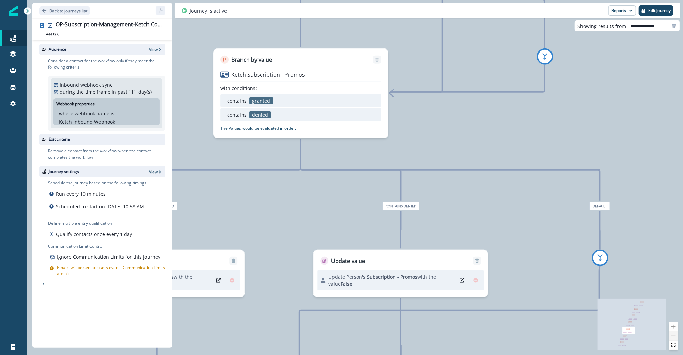
click at [673, 335] on icon "zoom out" at bounding box center [674, 335] width 4 height 1
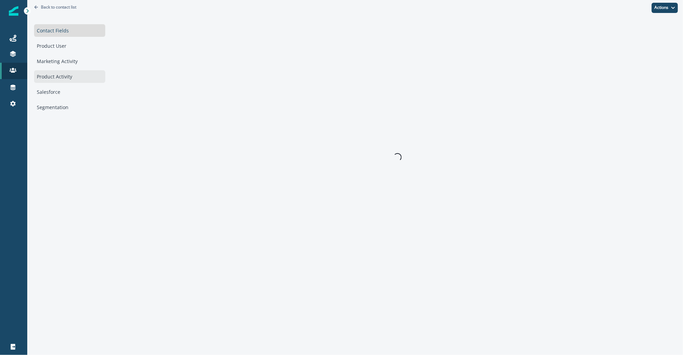
click at [59, 78] on div "Product Activity" at bounding box center [69, 76] width 71 height 13
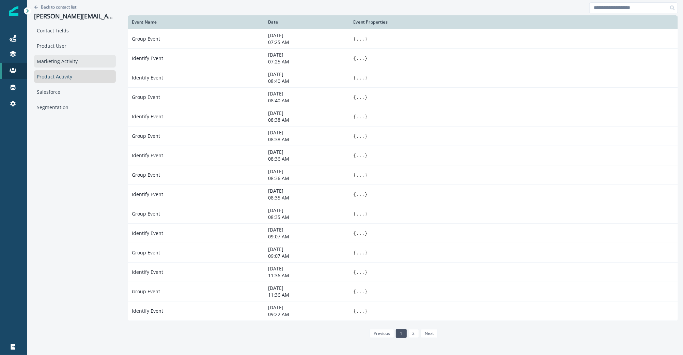
click at [52, 62] on div "Marketing Activity" at bounding box center [75, 61] width 82 height 13
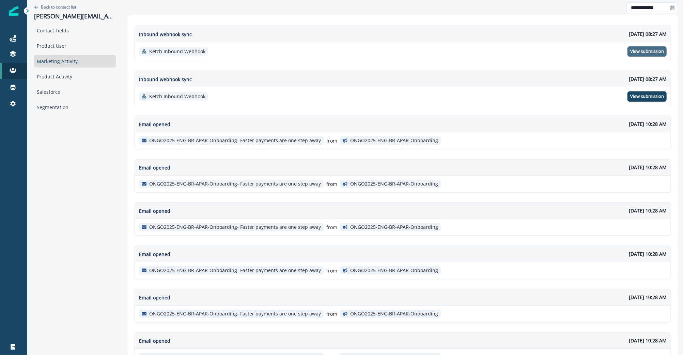
click at [641, 52] on p "View submission" at bounding box center [647, 51] width 34 height 5
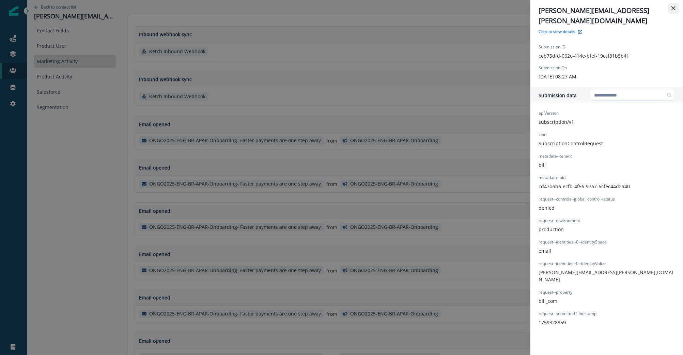
click at [677, 9] on button "Close" at bounding box center [673, 8] width 11 height 11
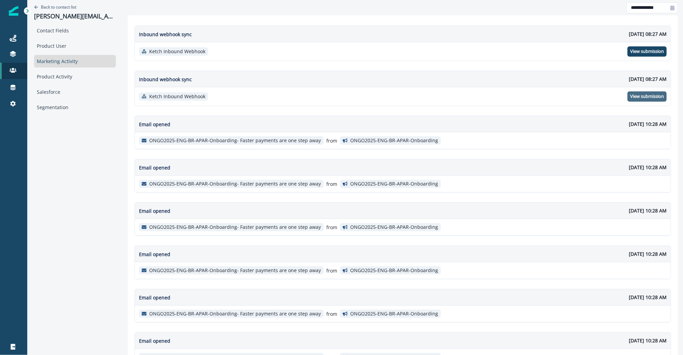
click at [630, 94] on p "View submission" at bounding box center [647, 96] width 34 height 5
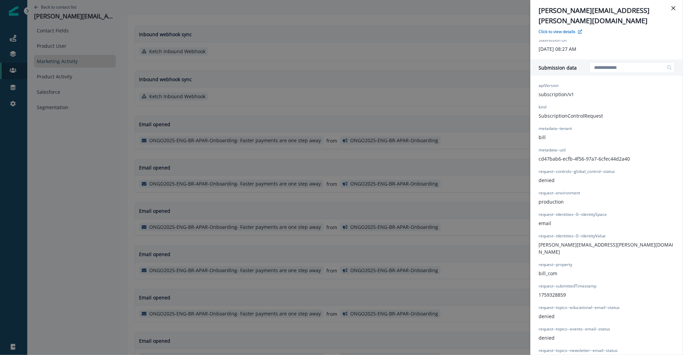
scroll to position [108, 0]
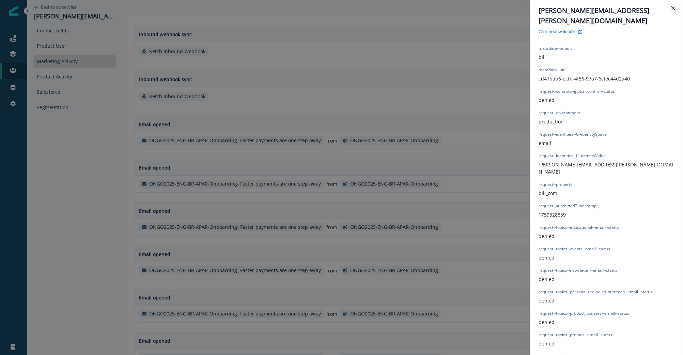
click at [667, 11] on div "[PERSON_NAME][EMAIL_ADDRESS][PERSON_NAME][DOMAIN_NAME] Click to view details" at bounding box center [607, 19] width 136 height 29
click at [670, 9] on button "Close" at bounding box center [673, 8] width 11 height 11
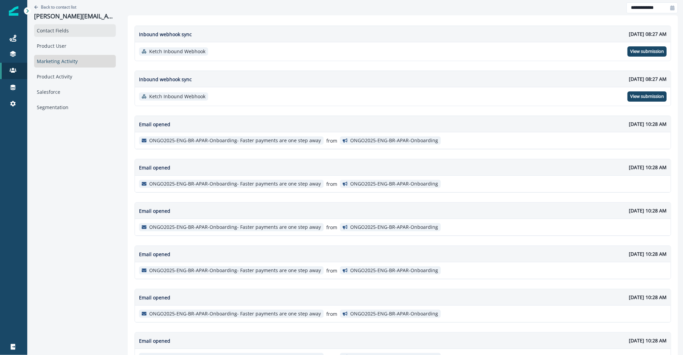
click at [63, 28] on div "Contact Fields" at bounding box center [75, 30] width 82 height 13
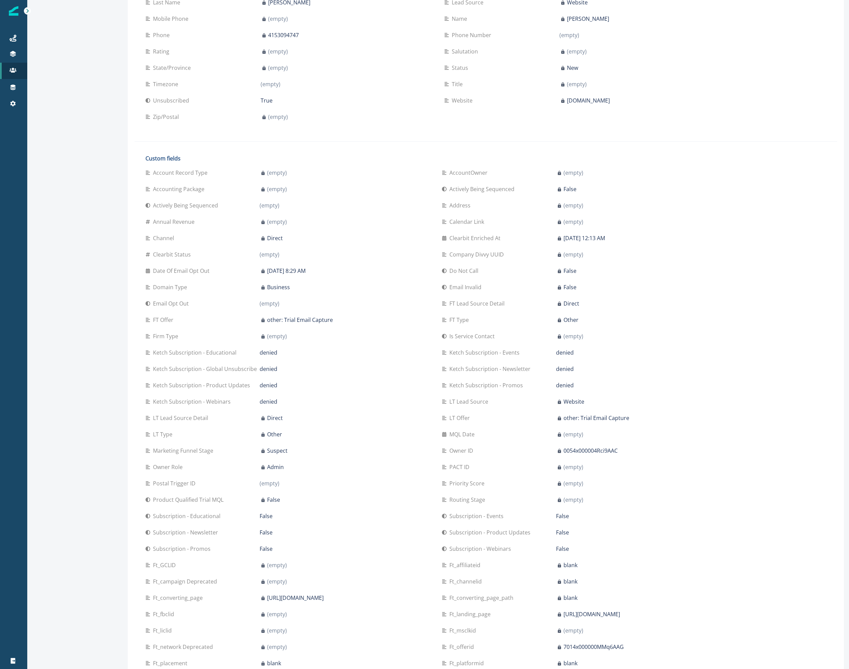
scroll to position [0, 0]
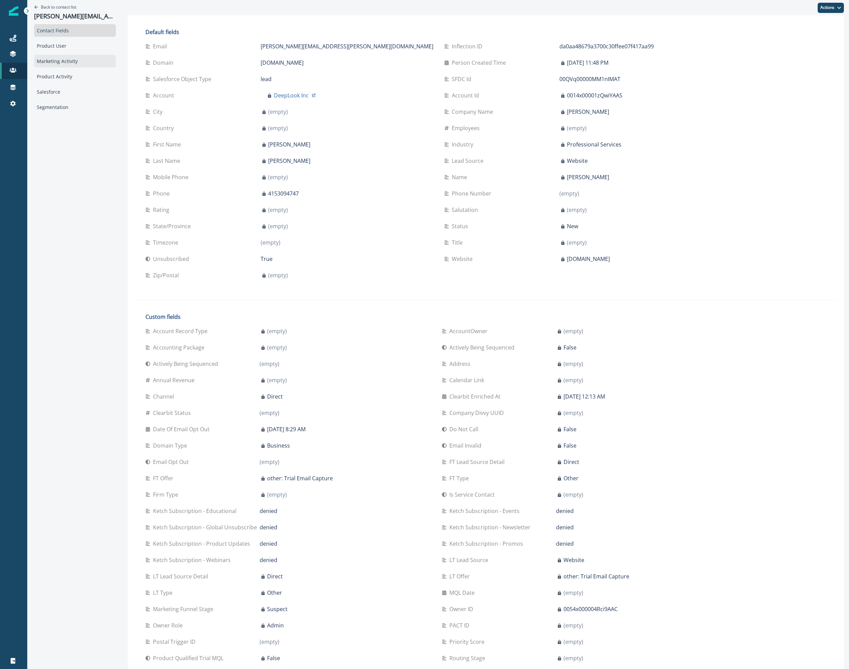
click at [55, 61] on div "Marketing Activity" at bounding box center [75, 61] width 82 height 13
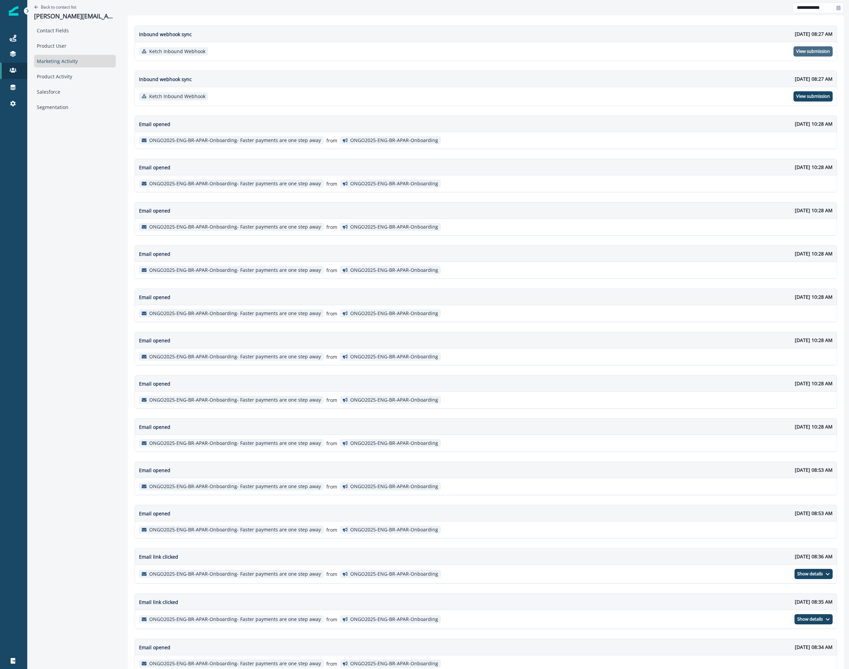
click at [683, 52] on p "View submission" at bounding box center [813, 51] width 34 height 5
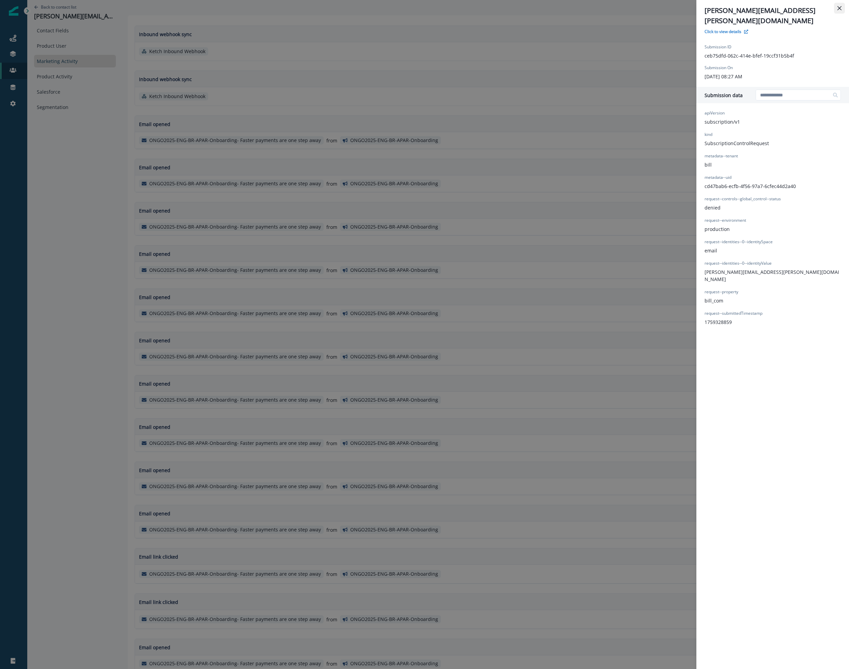
click at [683, 8] on button "Close" at bounding box center [839, 8] width 11 height 11
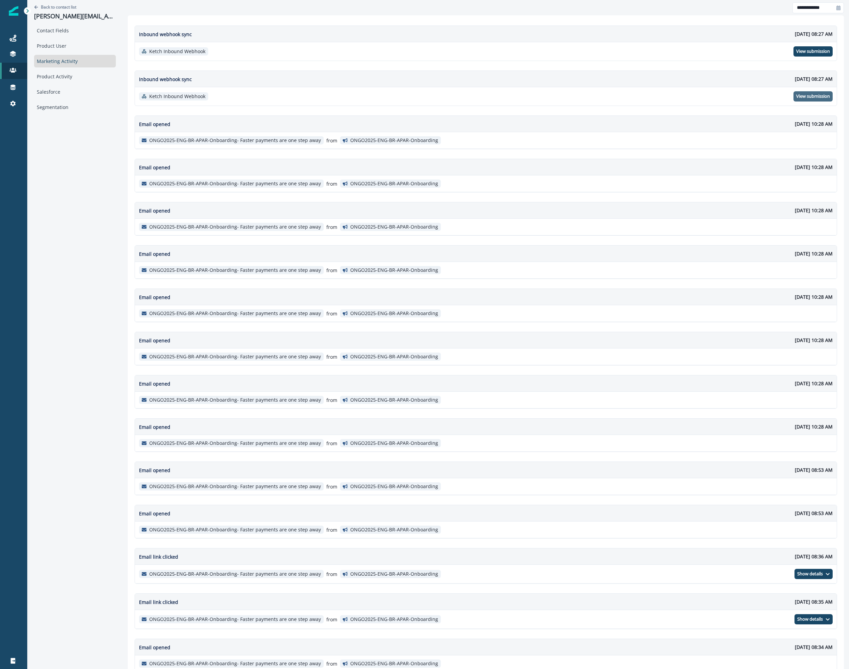
click at [683, 97] on p "View submission" at bounding box center [813, 96] width 34 height 5
